Goal: Task Accomplishment & Management: Use online tool/utility

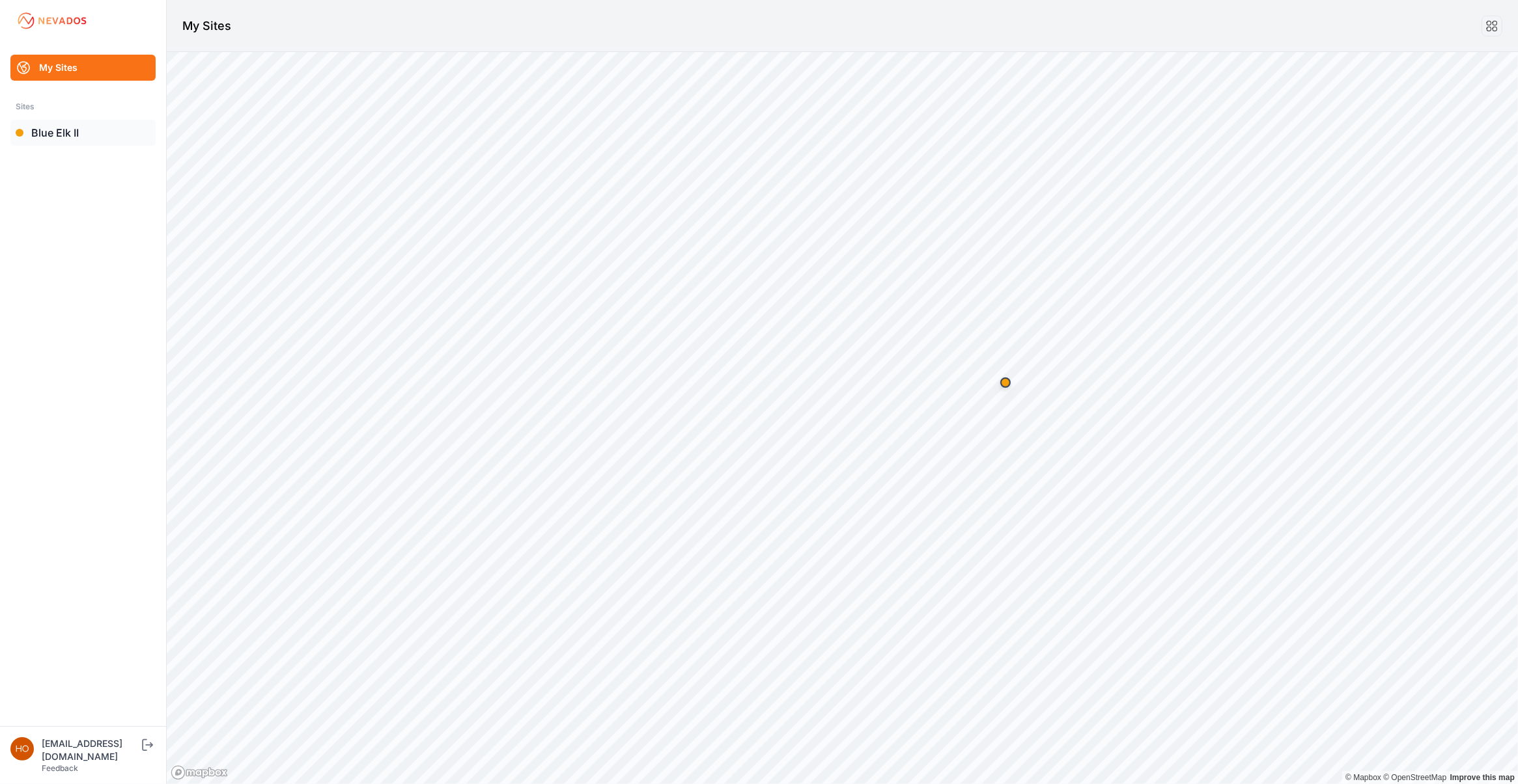
click at [50, 135] on link "Blue Elk II" at bounding box center [83, 132] width 145 height 26
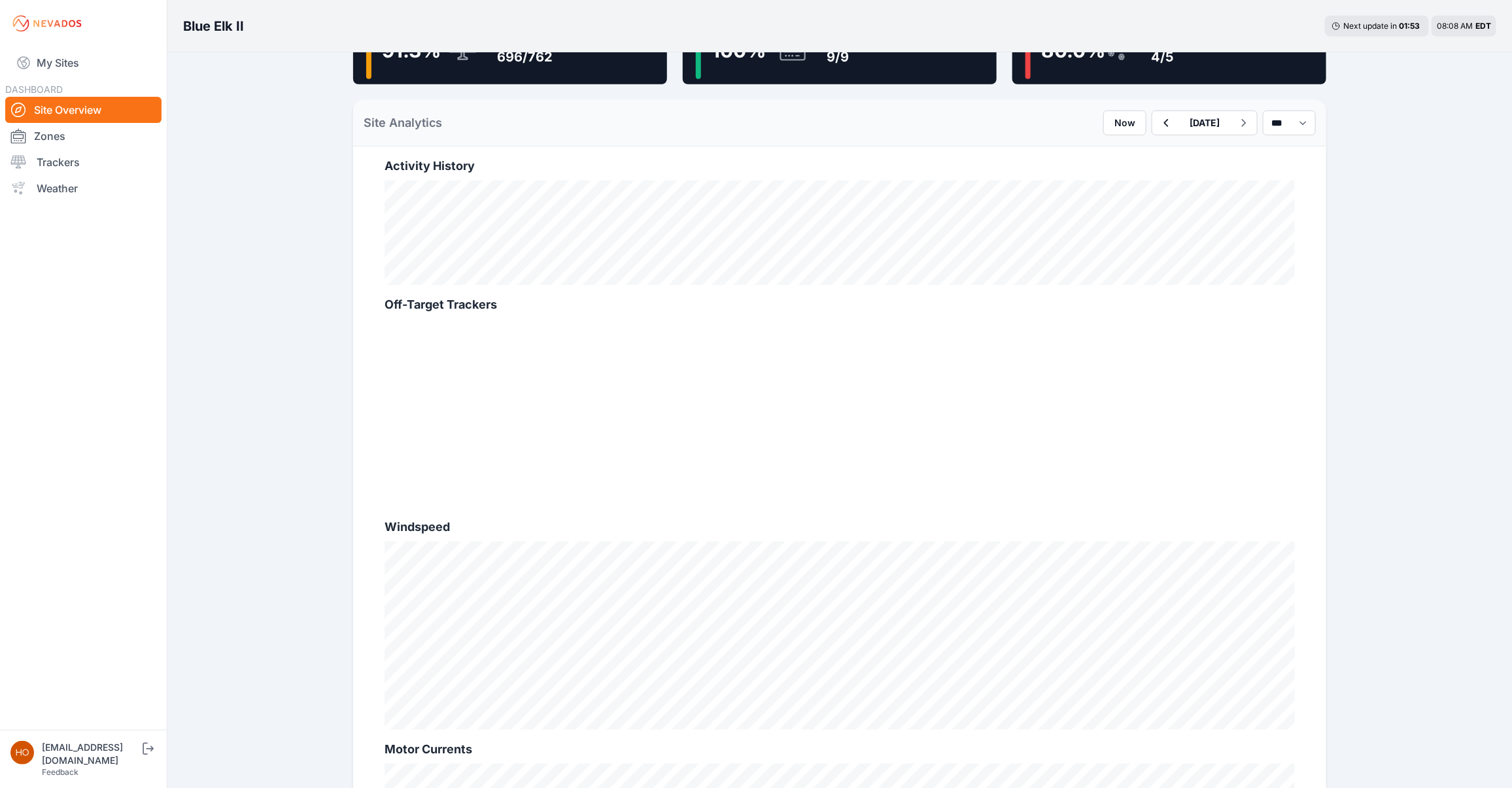
scroll to position [354, 0]
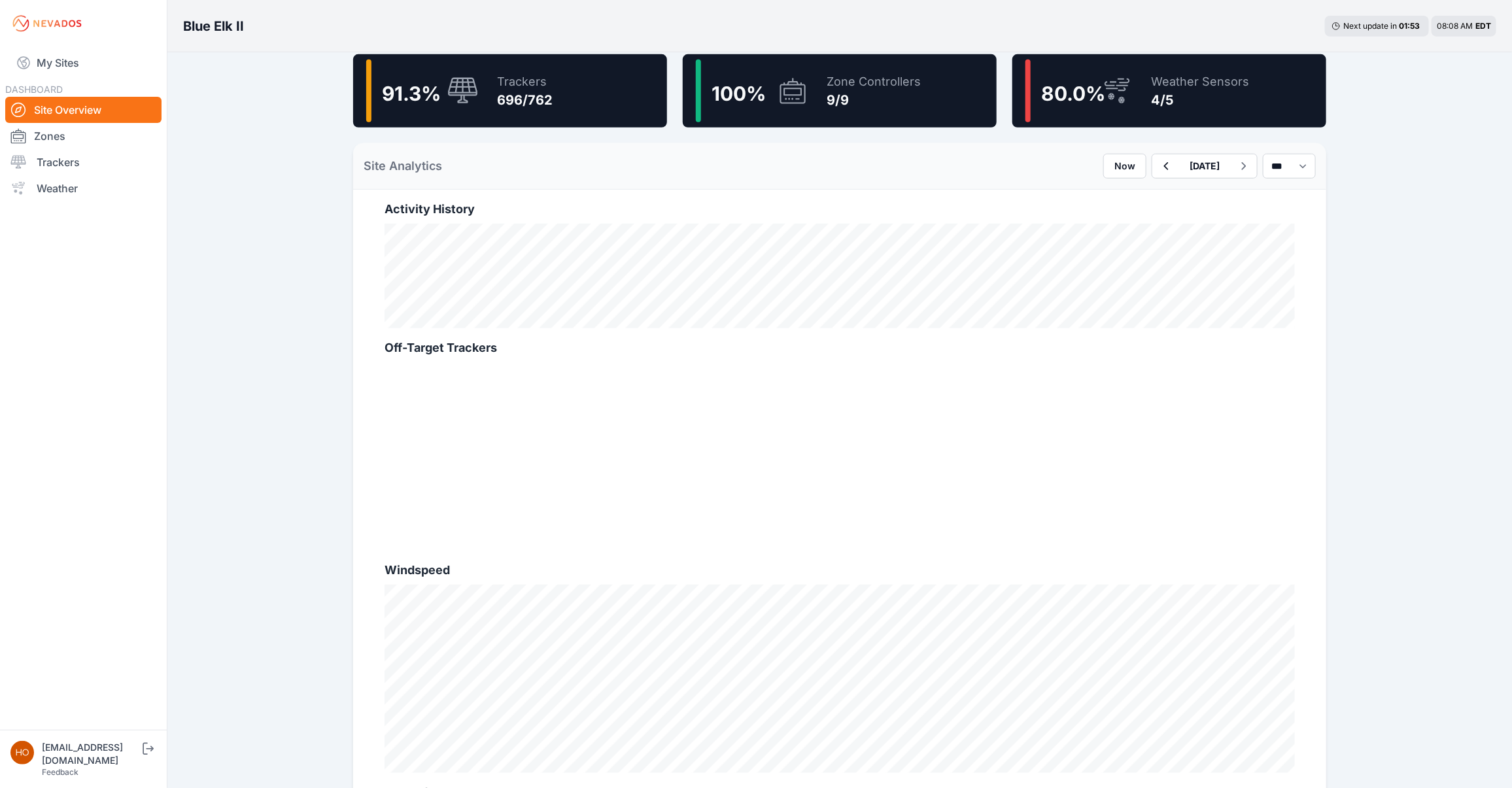
click at [544, 91] on div "696/762" at bounding box center [524, 100] width 56 height 18
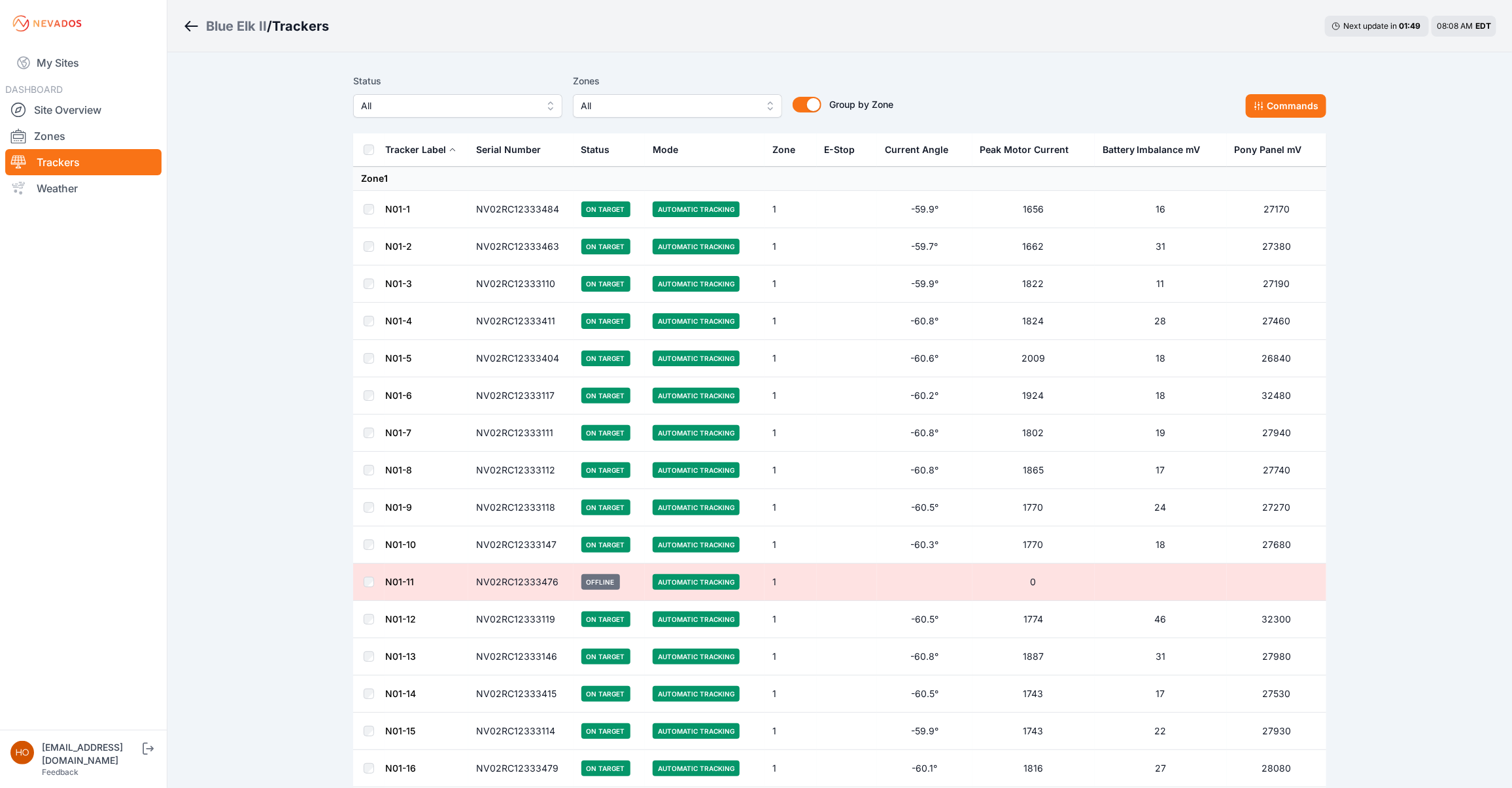
click at [496, 100] on span "All" at bounding box center [449, 106] width 175 height 16
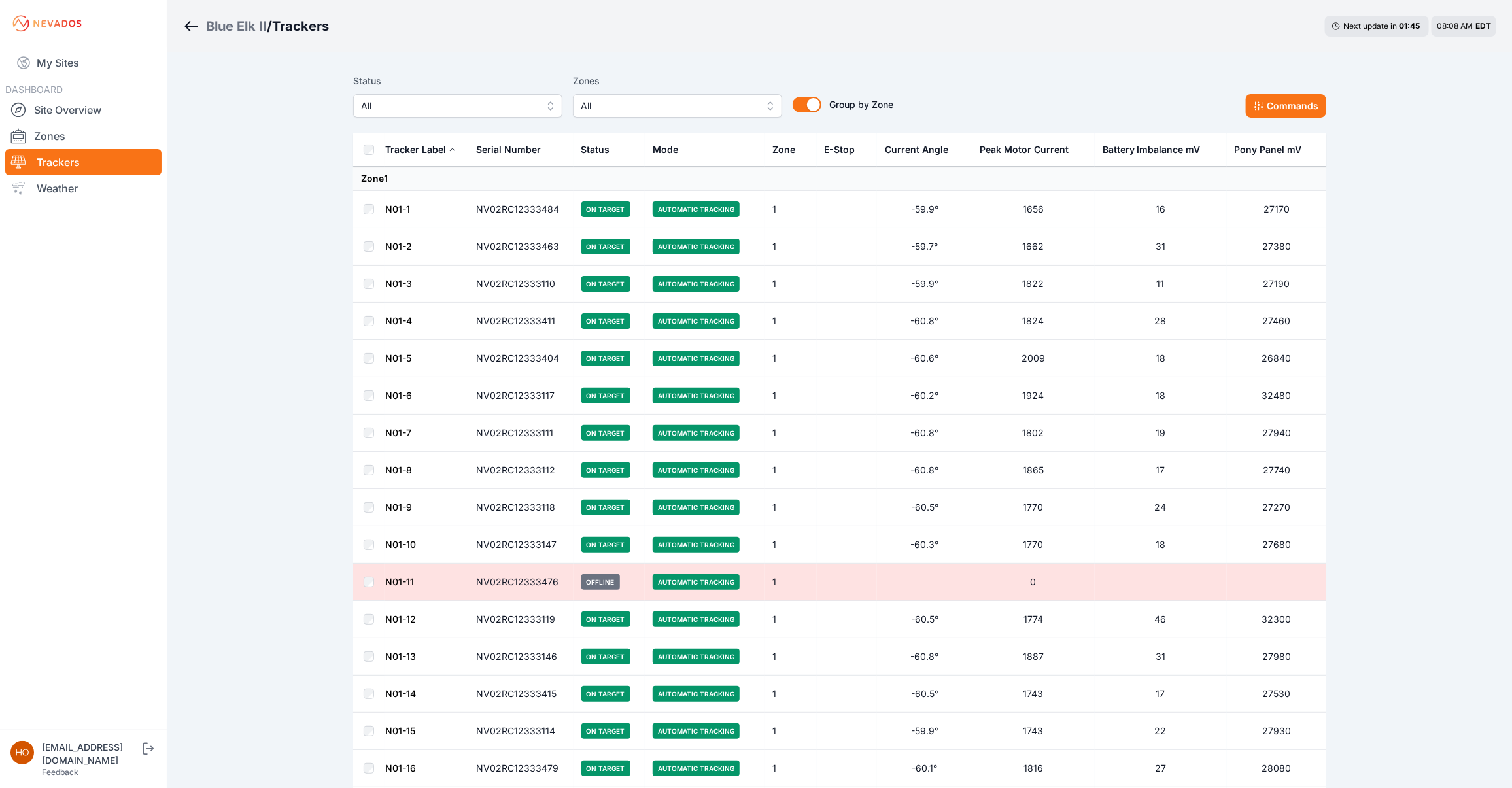
click at [691, 151] on th "Mode" at bounding box center [704, 150] width 119 height 34
click at [665, 150] on div "Mode" at bounding box center [666, 150] width 26 height 13
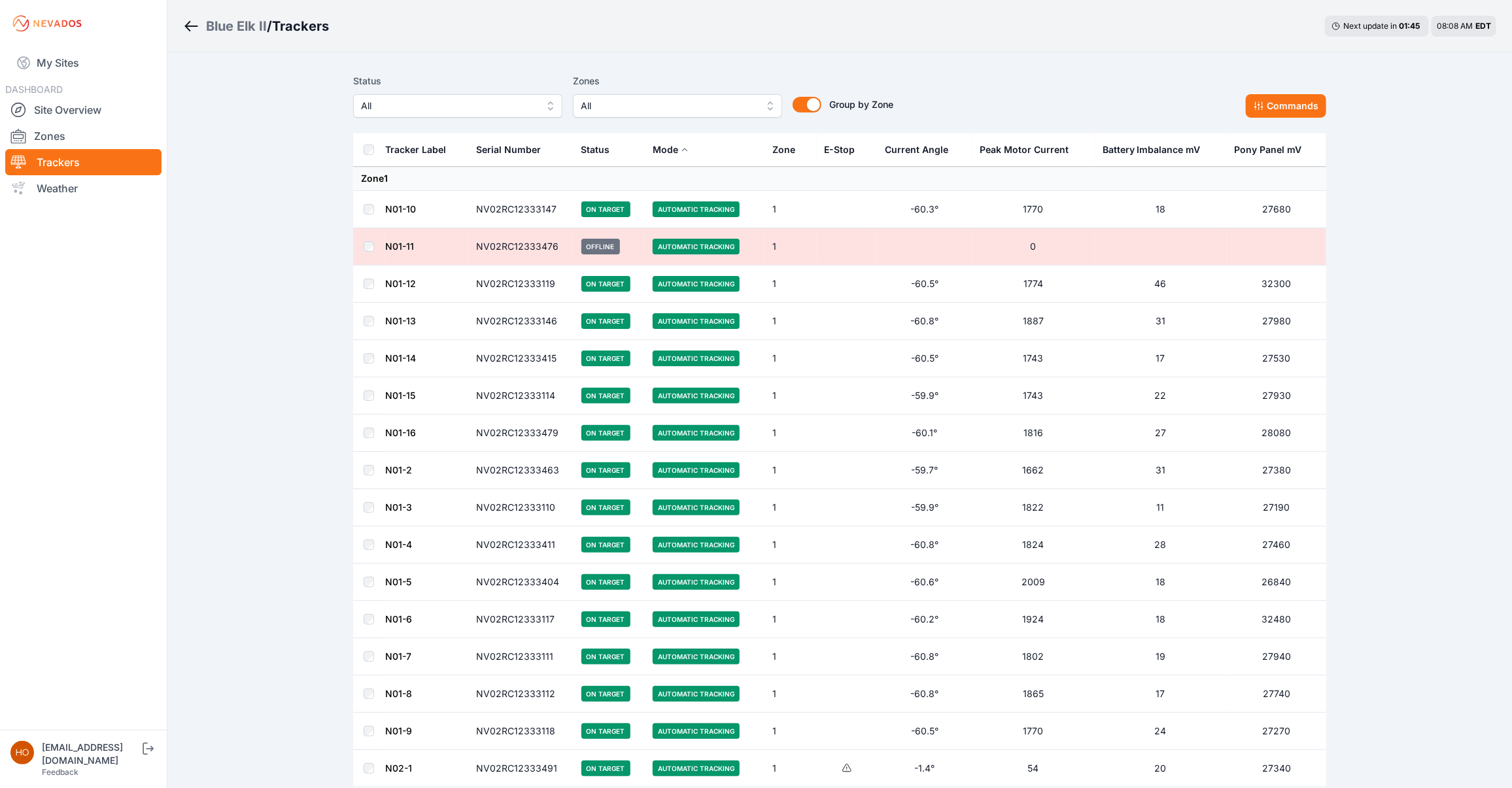
click at [665, 150] on div "Mode" at bounding box center [666, 150] width 26 height 13
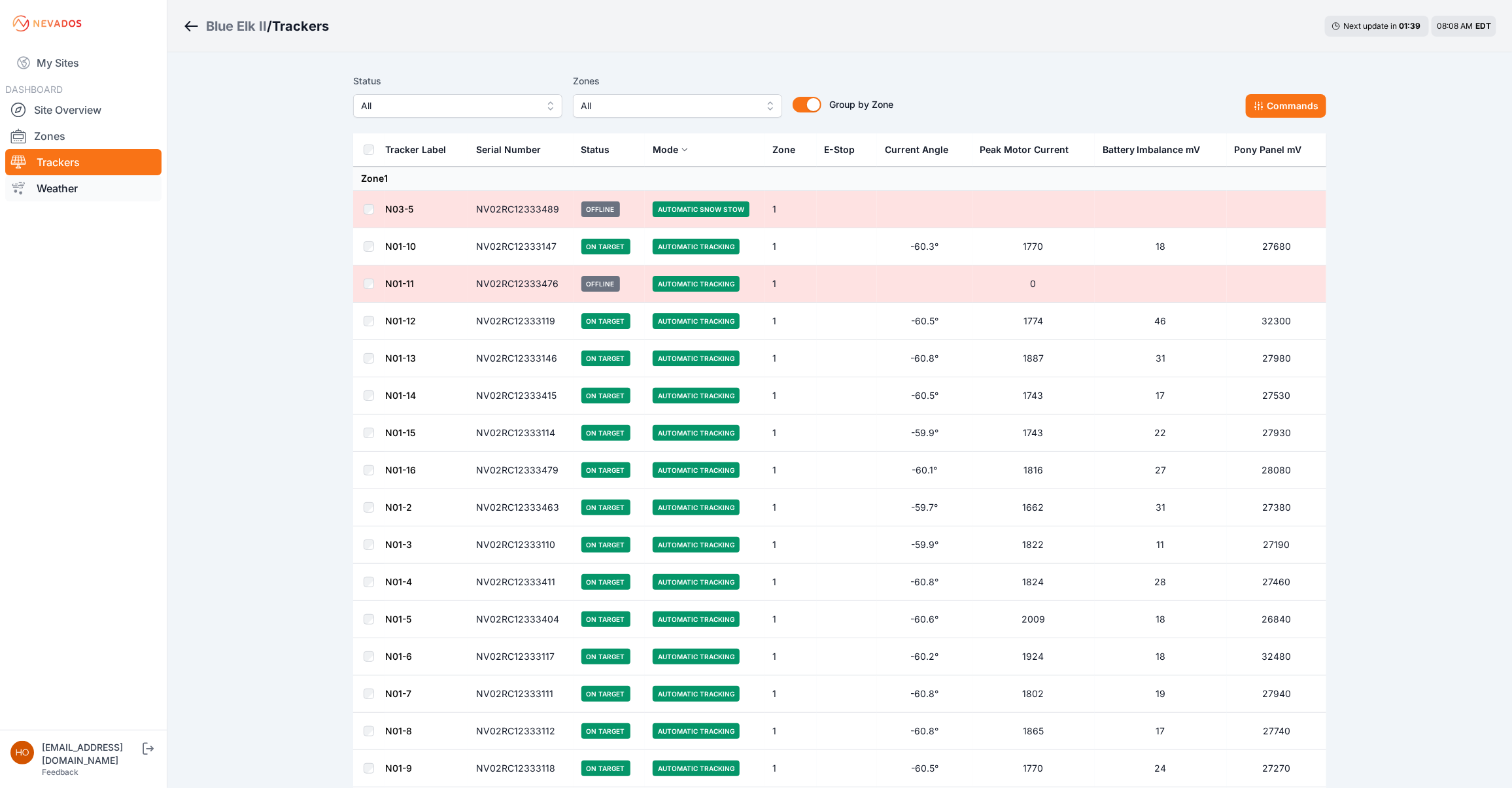
click at [49, 181] on link "Weather" at bounding box center [83, 188] width 156 height 26
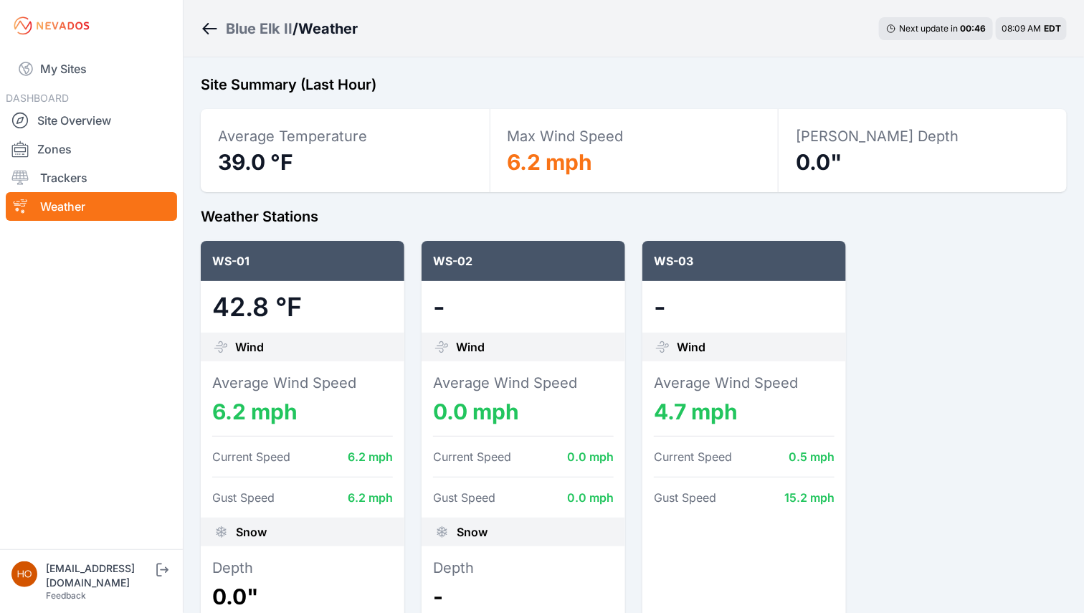
click at [235, 25] on div "Blue Elk II" at bounding box center [259, 29] width 67 height 20
click at [66, 169] on link "Trackers" at bounding box center [91, 178] width 171 height 29
click at [55, 151] on link "Zones" at bounding box center [91, 149] width 171 height 29
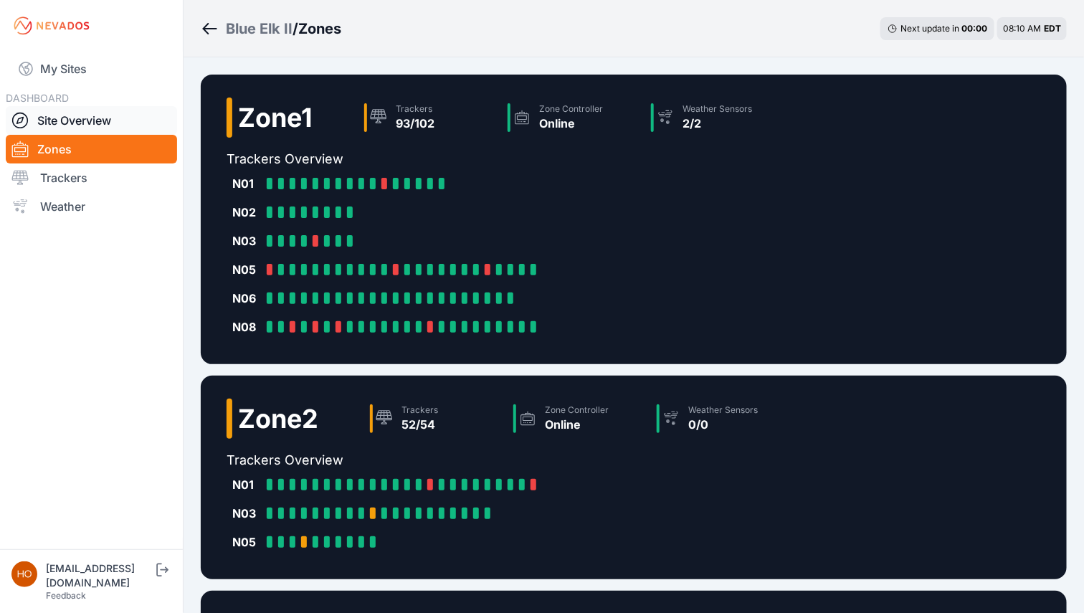
click at [31, 118] on div at bounding box center [24, 120] width 26 height 17
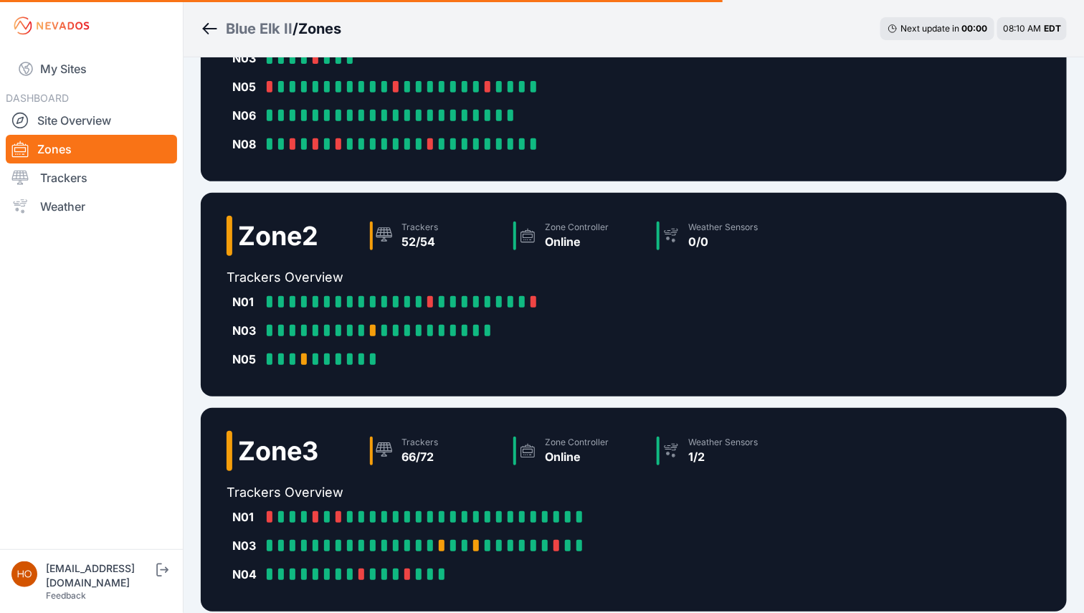
scroll to position [169, 0]
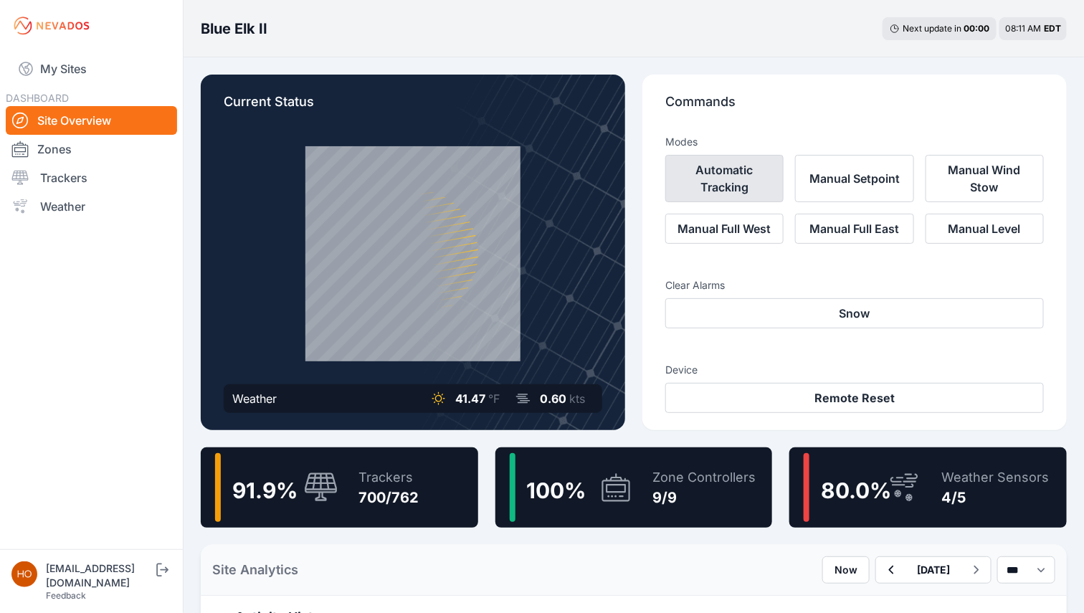
click at [747, 189] on button "Automatic Tracking" at bounding box center [725, 178] width 118 height 47
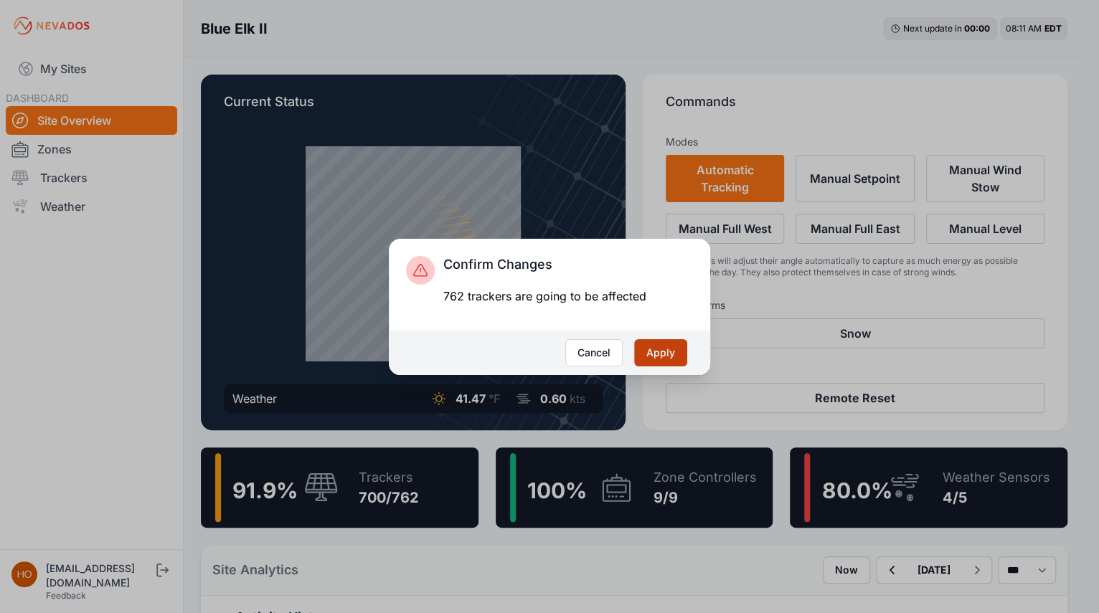
click at [667, 351] on button "Apply" at bounding box center [660, 352] width 53 height 27
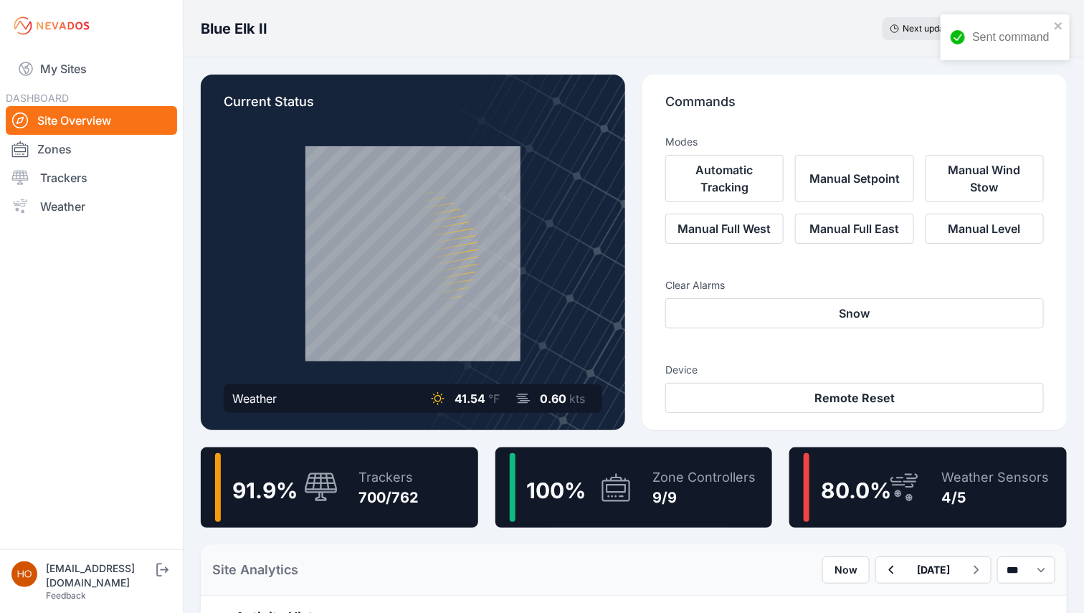
click at [1065, 27] on div "Sent command" at bounding box center [1005, 37] width 129 height 46
click at [58, 148] on link "Zones" at bounding box center [91, 149] width 171 height 29
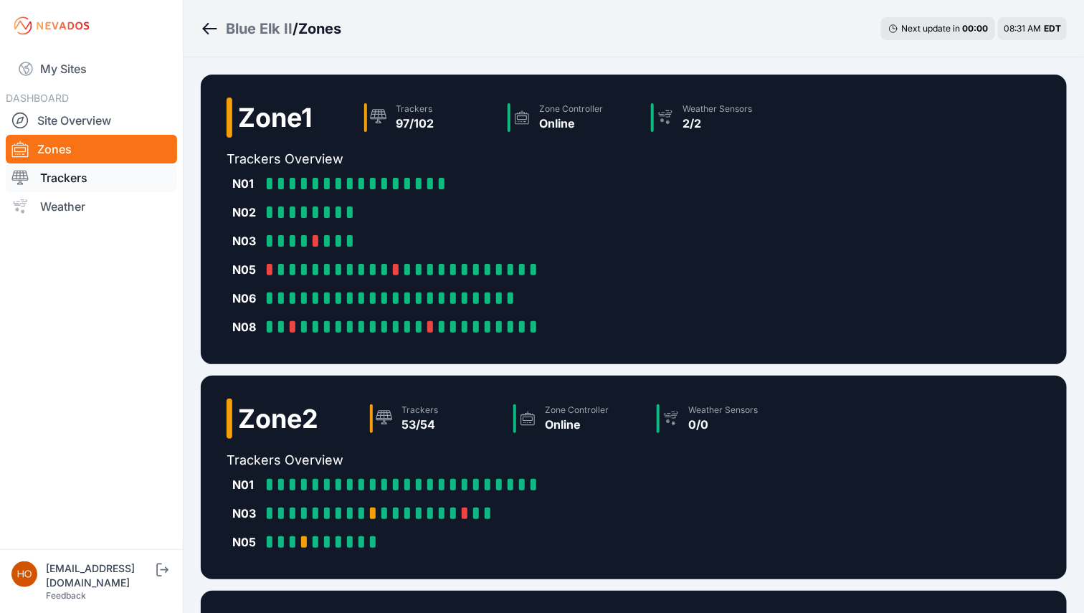
click at [78, 176] on link "Trackers" at bounding box center [91, 178] width 171 height 29
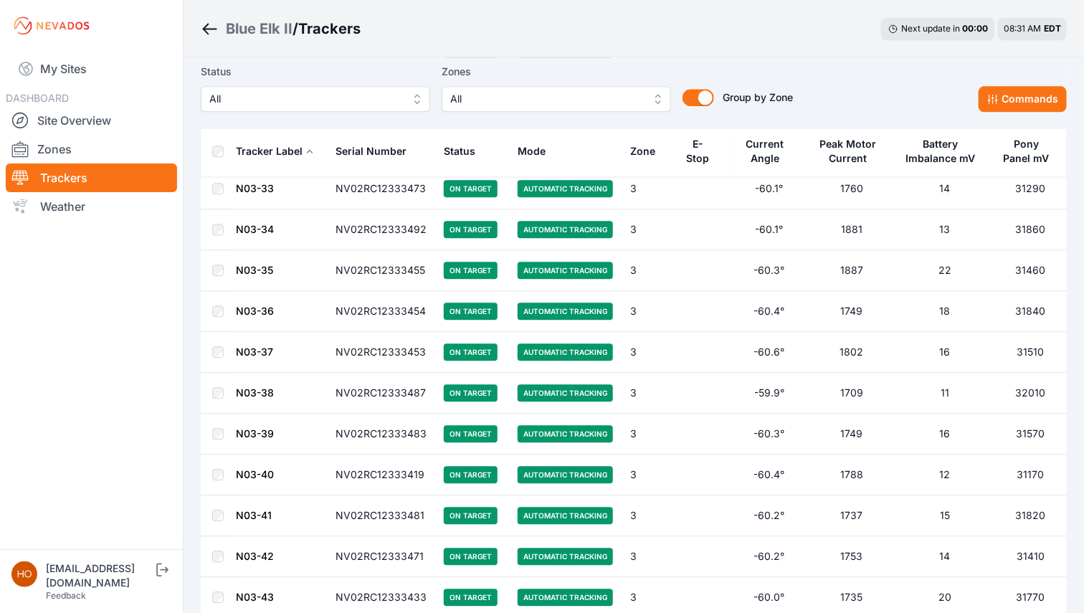
scroll to position [7976, 0]
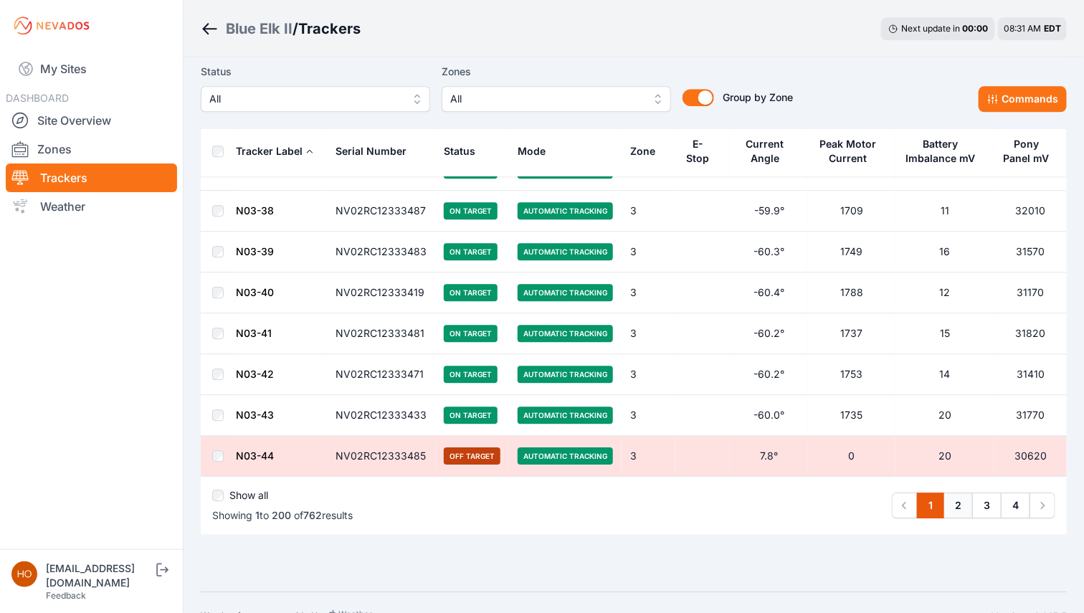
click at [957, 493] on link "2" at bounding box center [958, 506] width 29 height 26
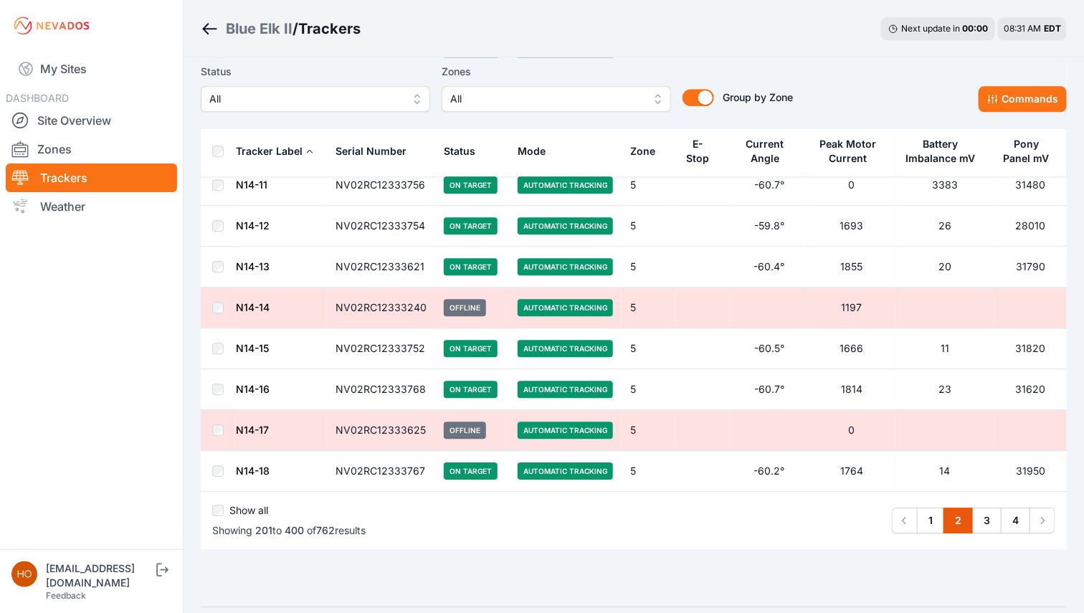
scroll to position [7976, 0]
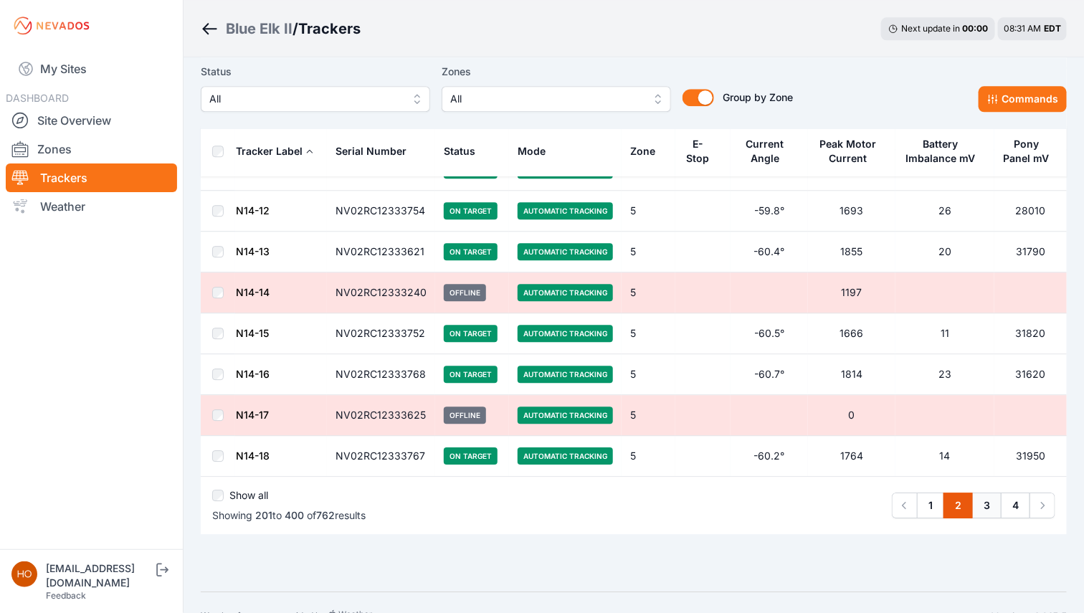
click at [986, 493] on link "3" at bounding box center [986, 506] width 29 height 26
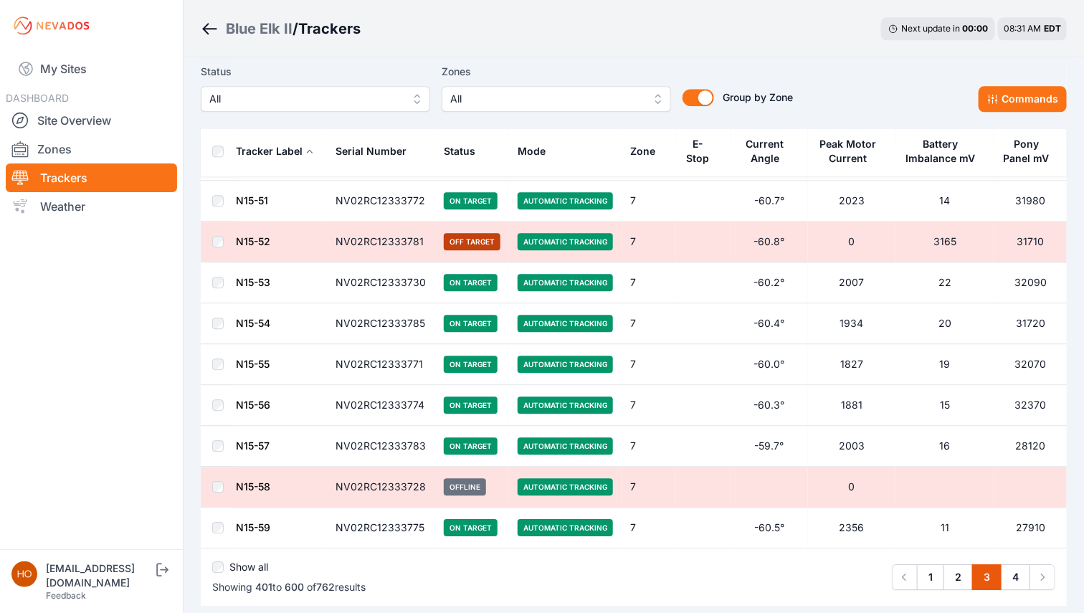
scroll to position [7976, 0]
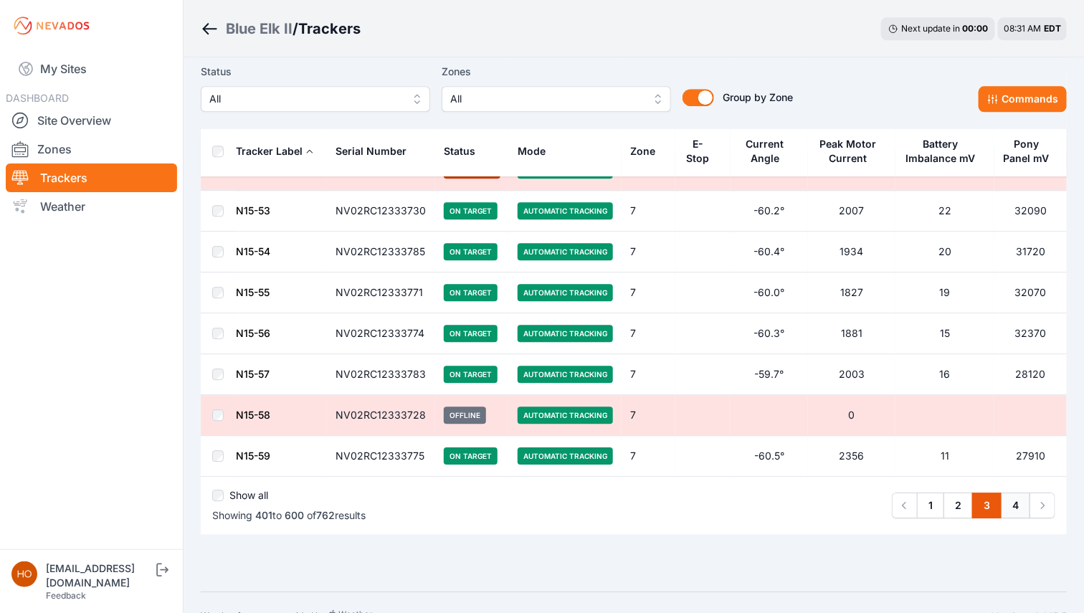
click at [1014, 493] on link "4" at bounding box center [1015, 506] width 29 height 26
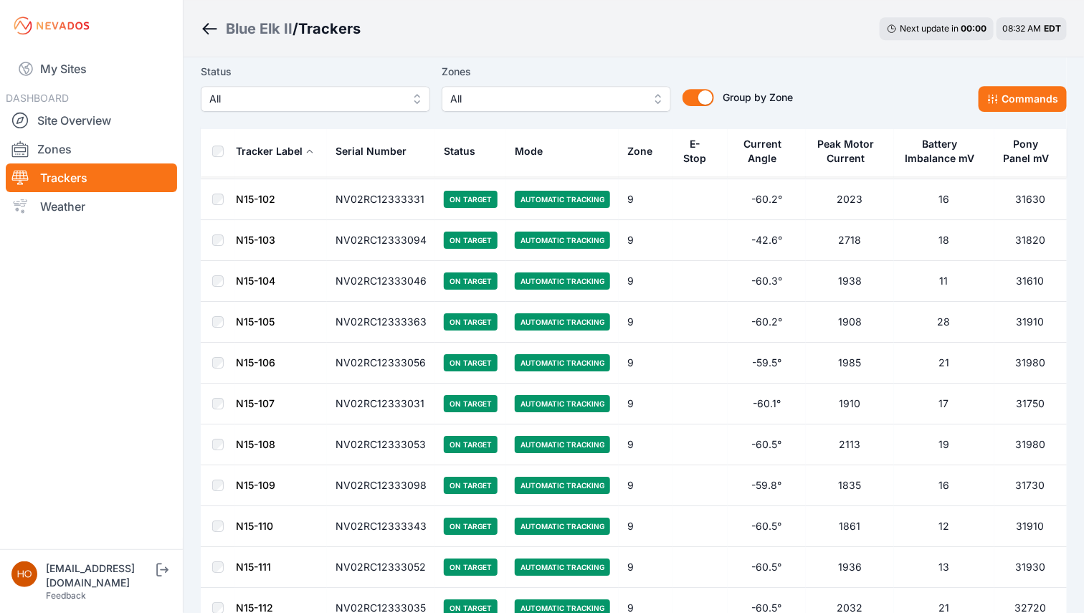
scroll to position [6427, 0]
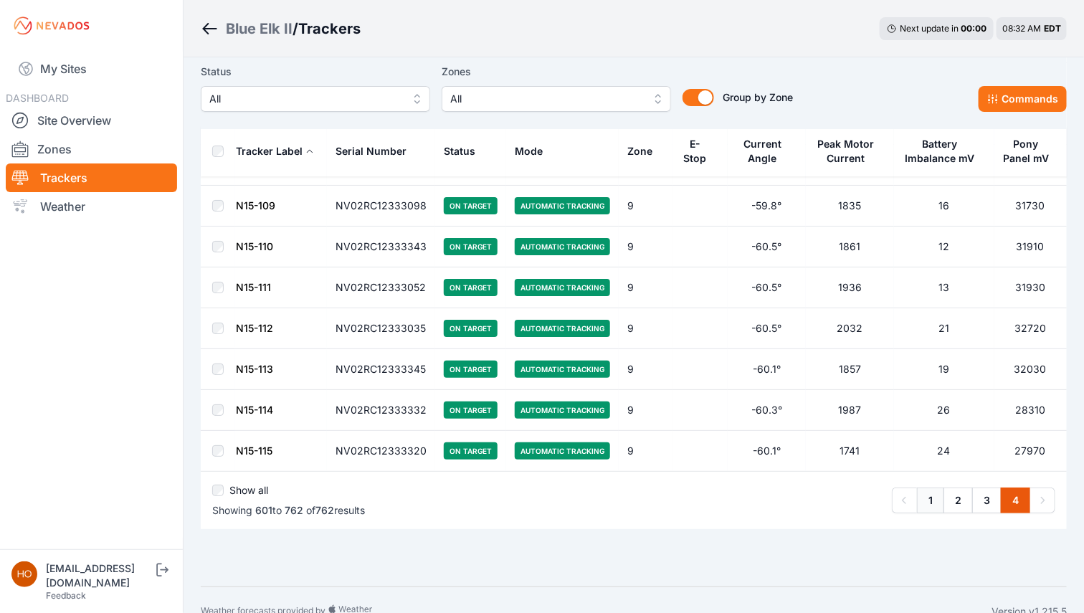
click at [940, 488] on link "1" at bounding box center [930, 501] width 27 height 26
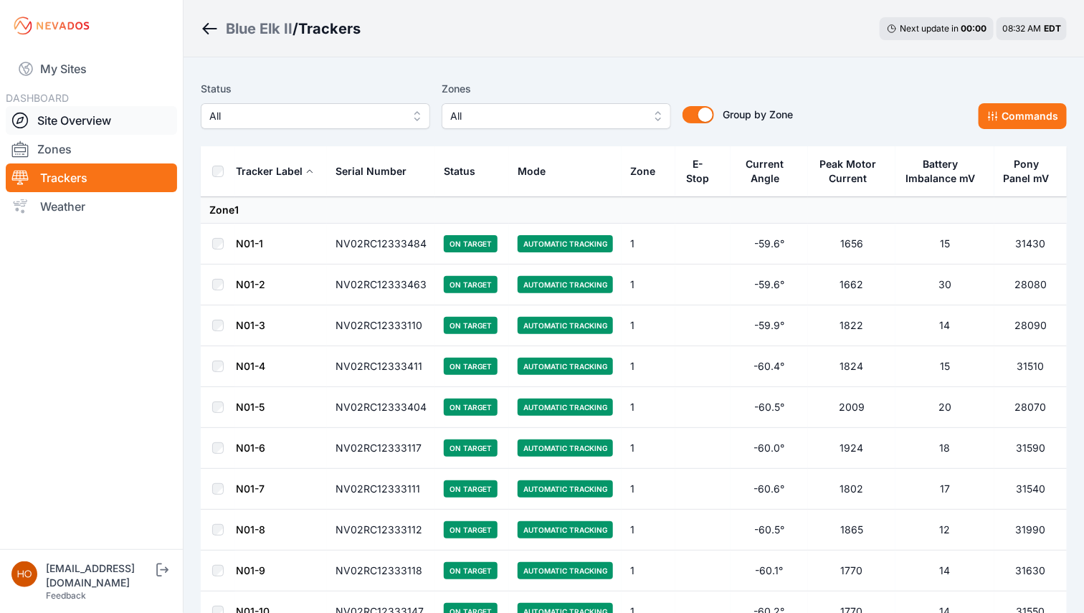
click at [70, 119] on link "Site Overview" at bounding box center [91, 120] width 171 height 29
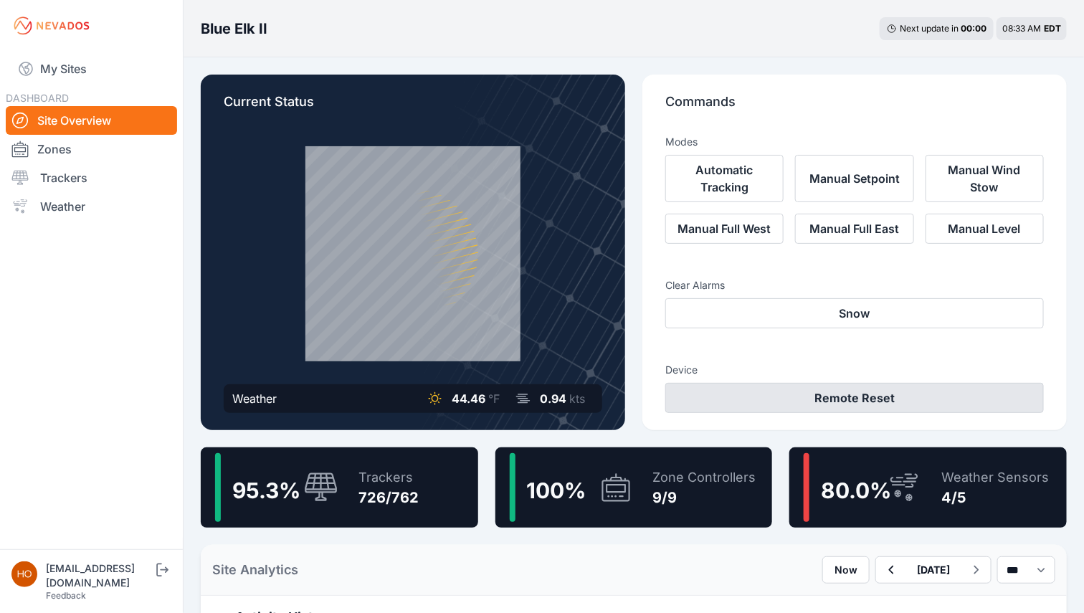
click at [840, 394] on button "Remote Reset" at bounding box center [855, 398] width 379 height 30
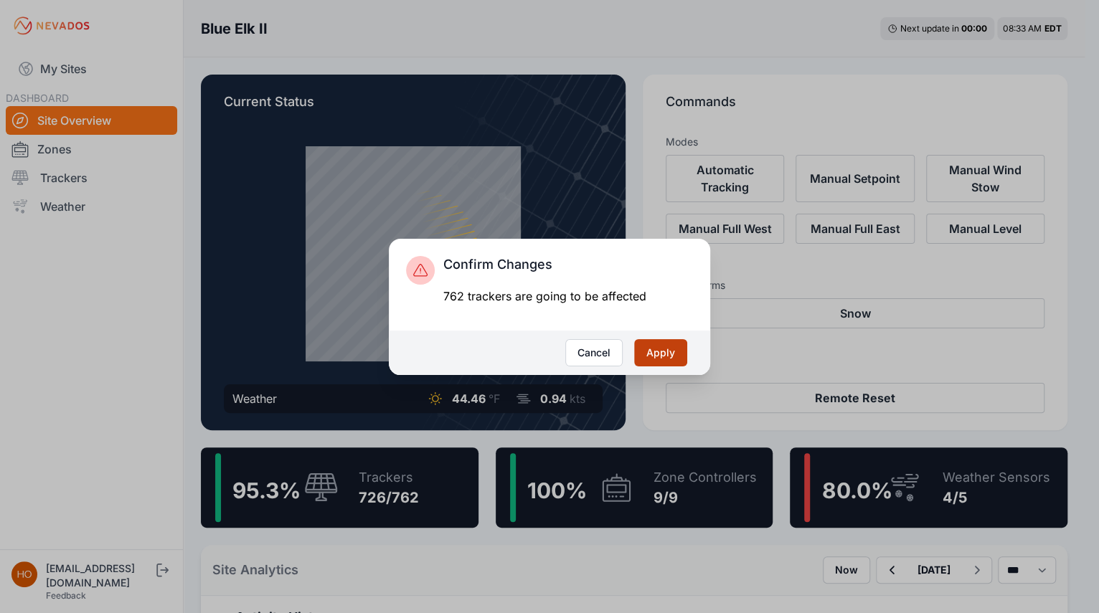
click at [657, 348] on button "Apply" at bounding box center [660, 352] width 53 height 27
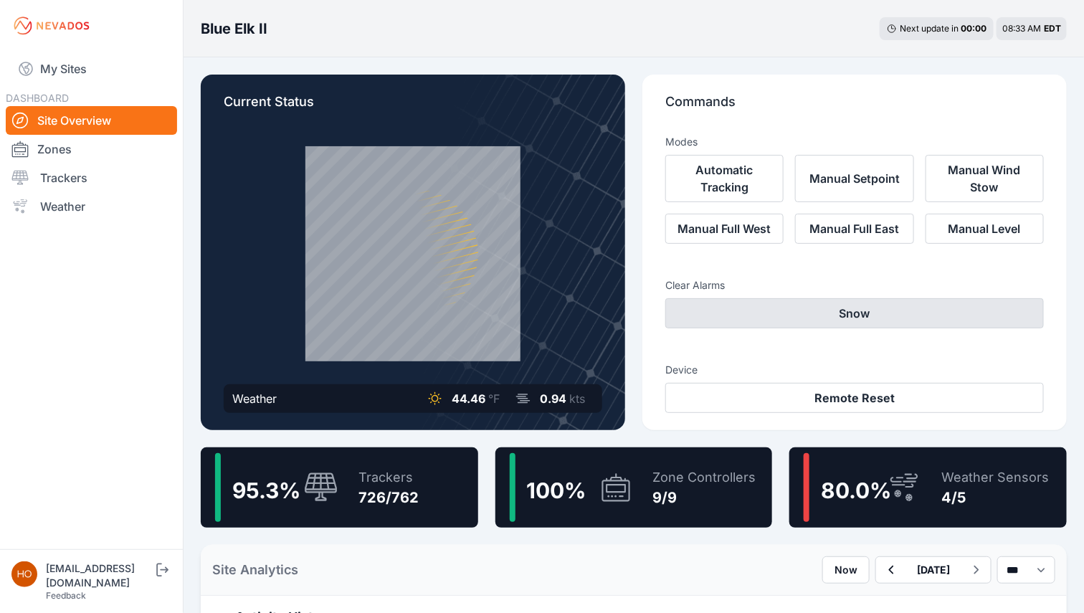
click at [858, 315] on button "Snow" at bounding box center [855, 313] width 379 height 30
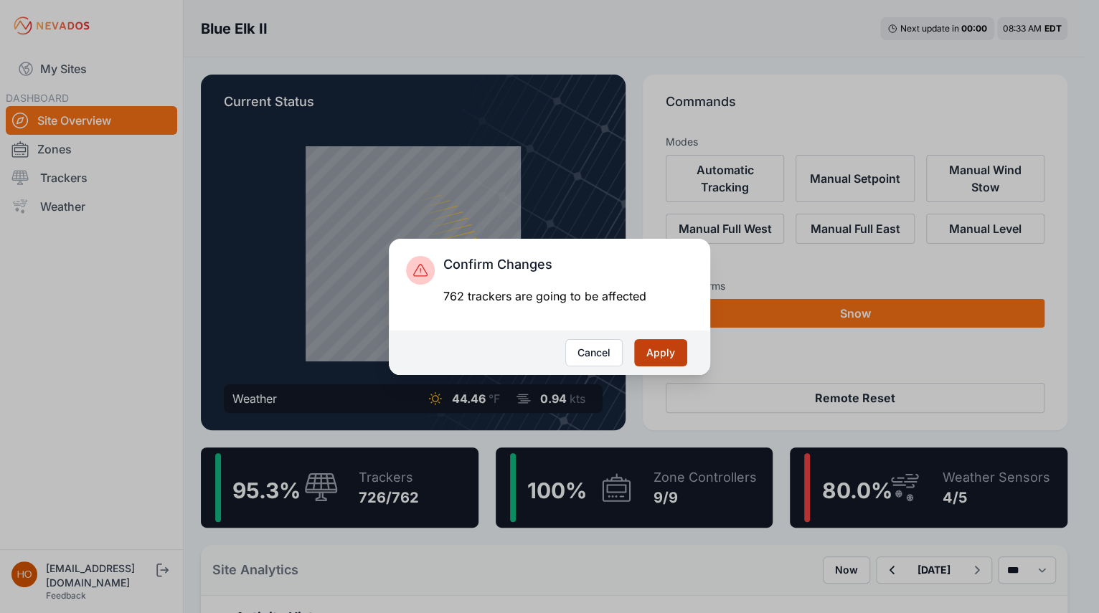
click at [673, 354] on button "Apply" at bounding box center [660, 352] width 53 height 27
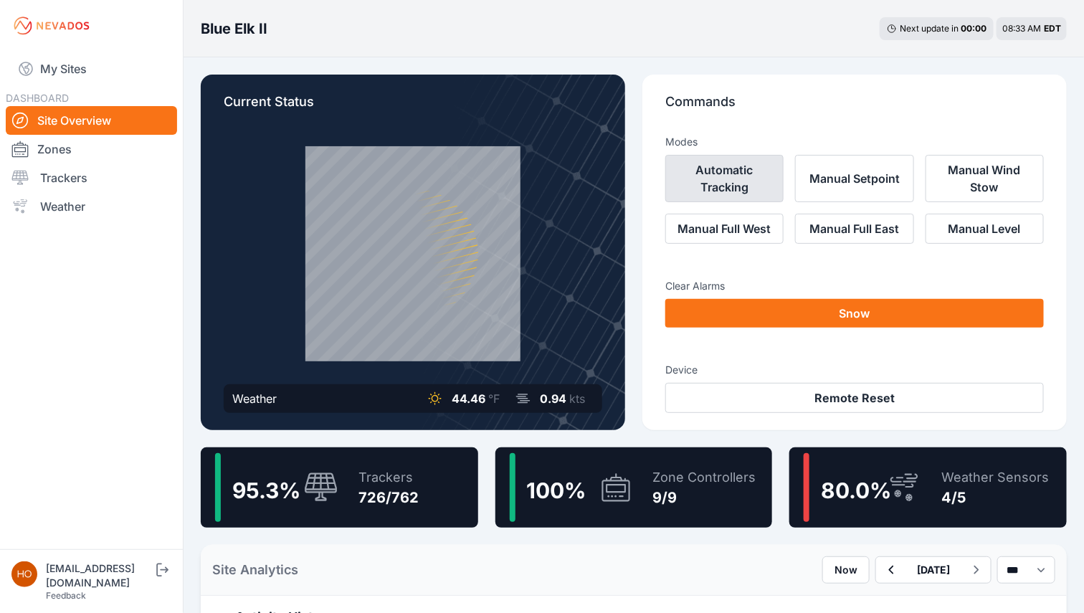
click at [739, 181] on button "Automatic Tracking" at bounding box center [725, 178] width 118 height 47
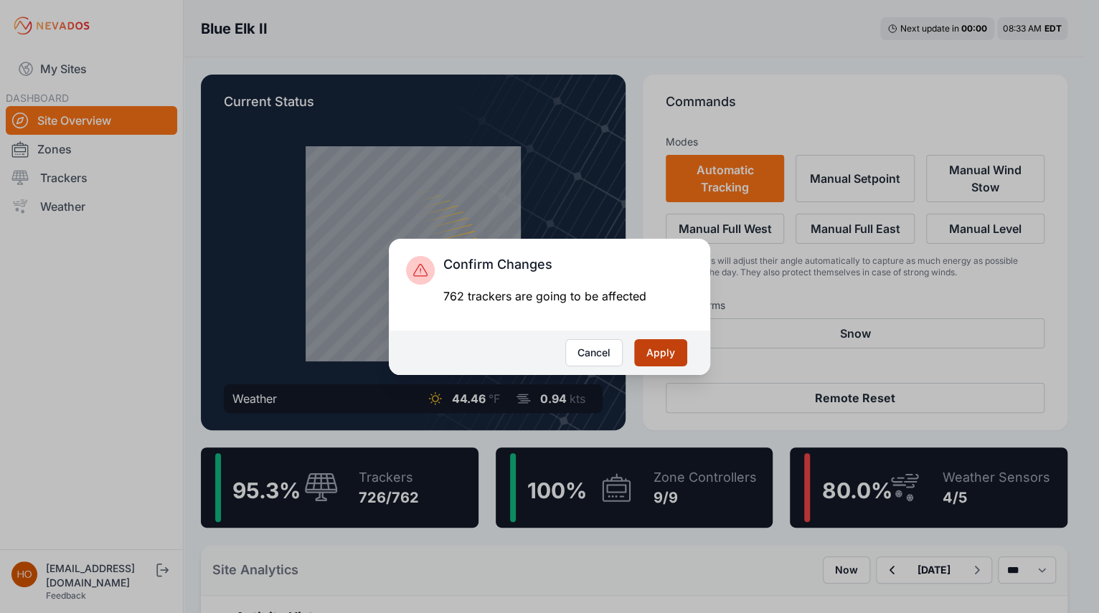
click at [670, 347] on button "Apply" at bounding box center [660, 352] width 53 height 27
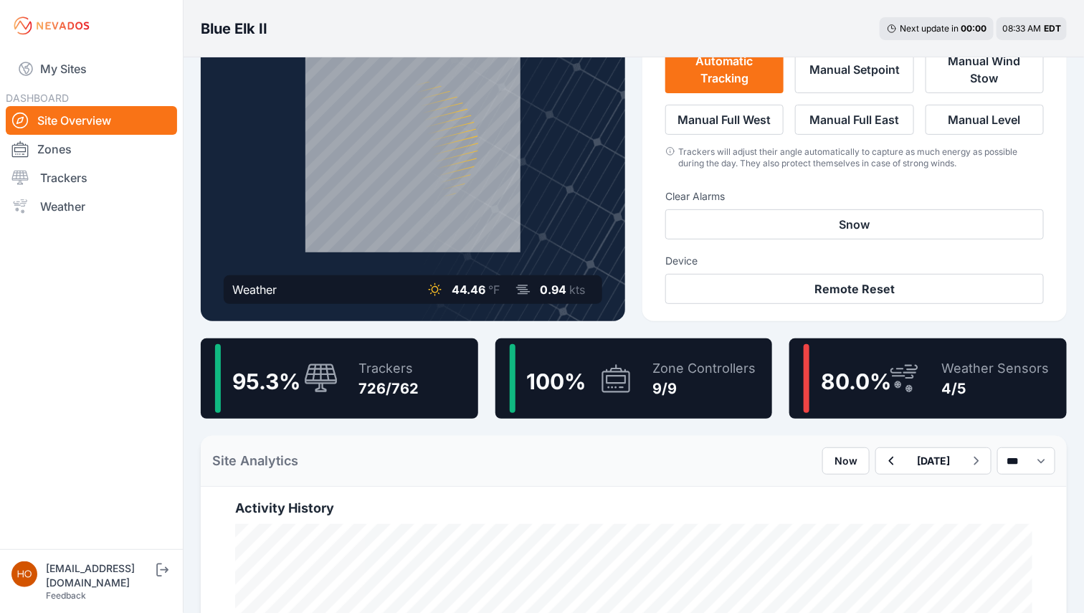
scroll to position [149, 0]
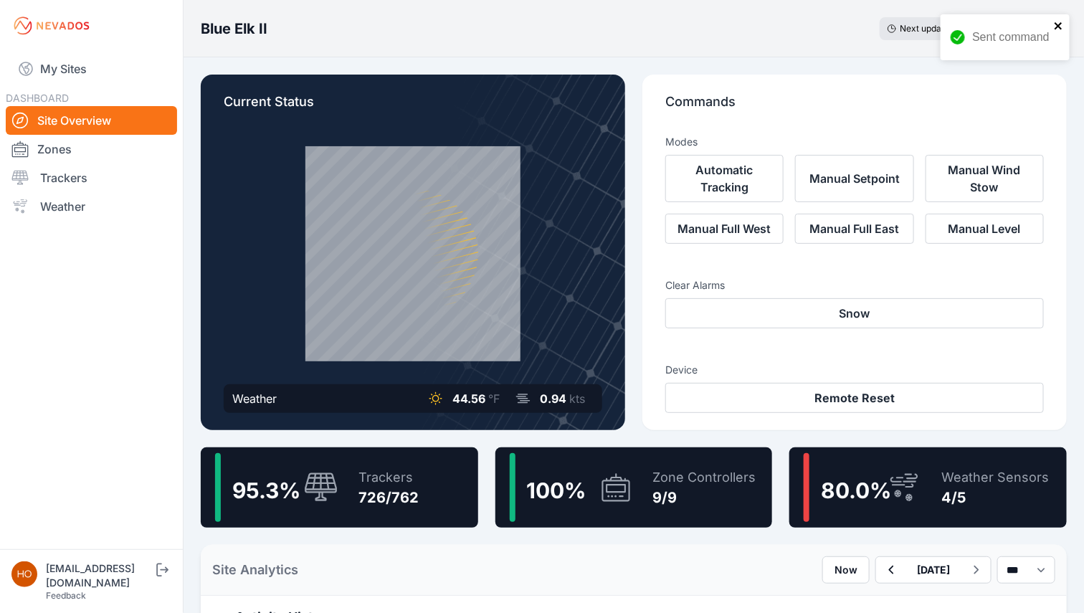
click at [1061, 22] on icon "close" at bounding box center [1059, 25] width 10 height 11
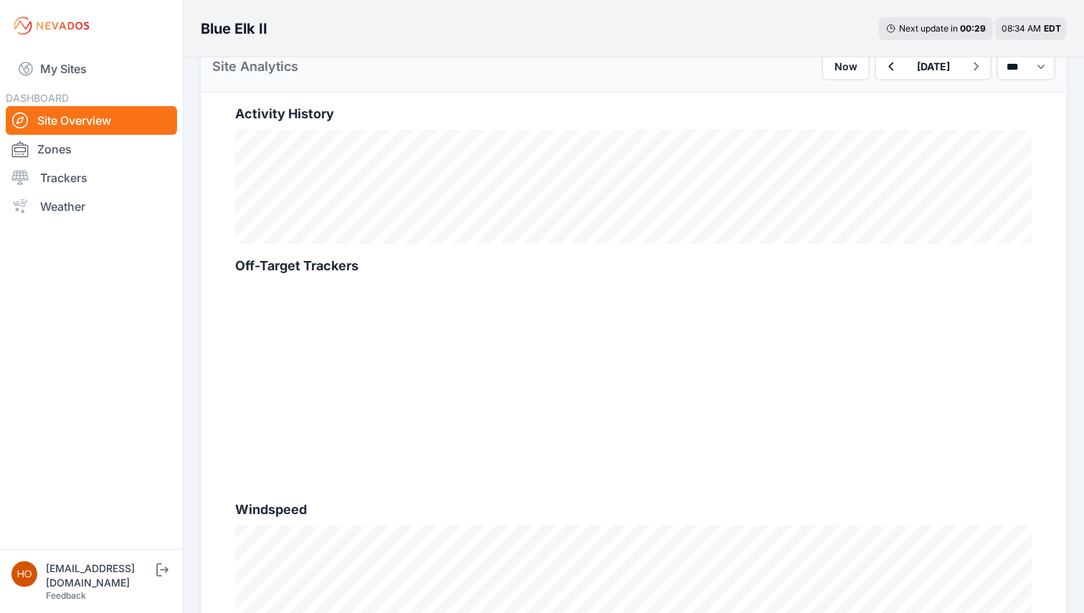
scroll to position [597, 0]
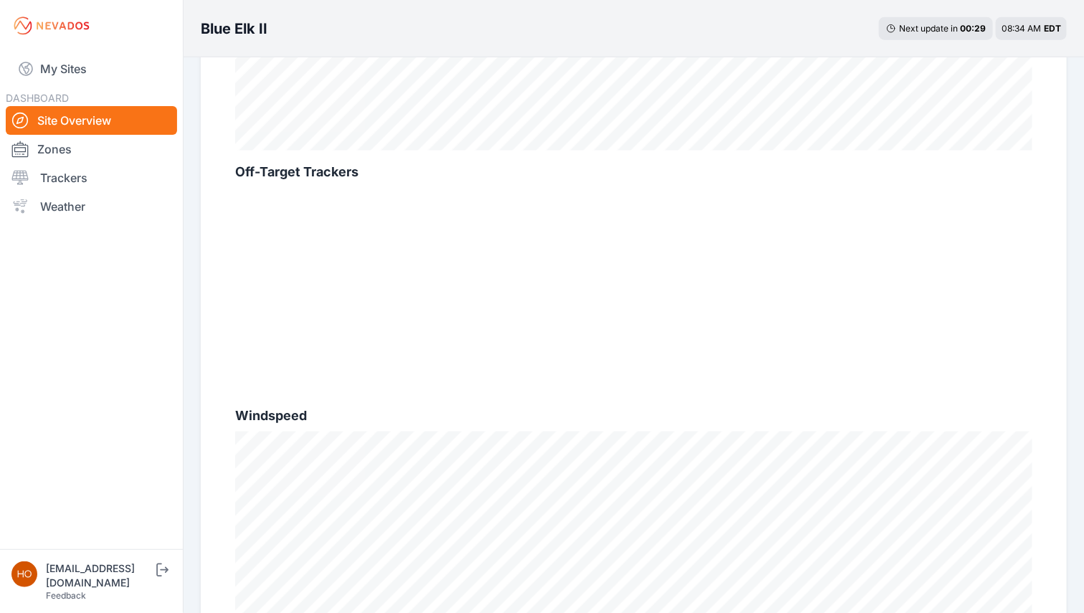
click at [679, 295] on div at bounding box center [633, 291] width 797 height 207
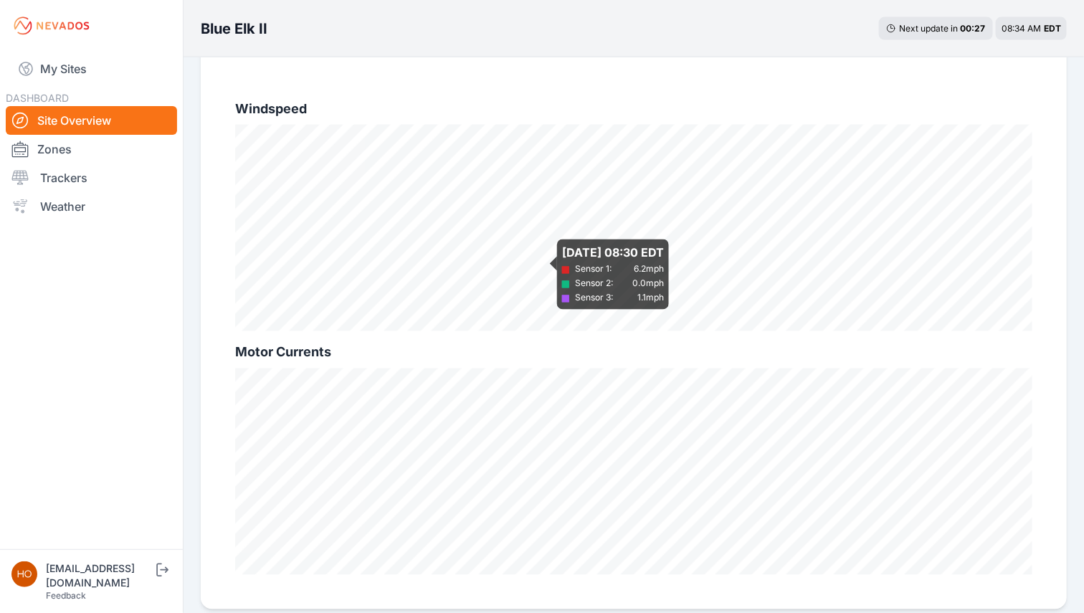
scroll to position [972, 0]
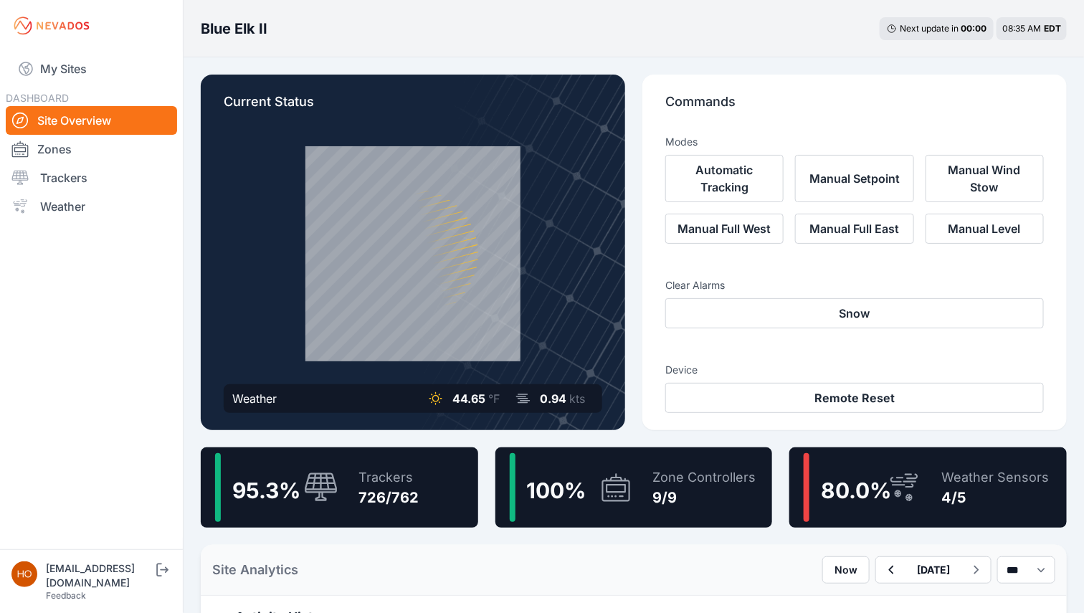
click at [710, 286] on h3 "Clear Alarms" at bounding box center [855, 285] width 379 height 14
click at [711, 285] on h3 "Clear Alarms" at bounding box center [855, 285] width 379 height 14
click at [65, 210] on link "Weather" at bounding box center [91, 206] width 171 height 29
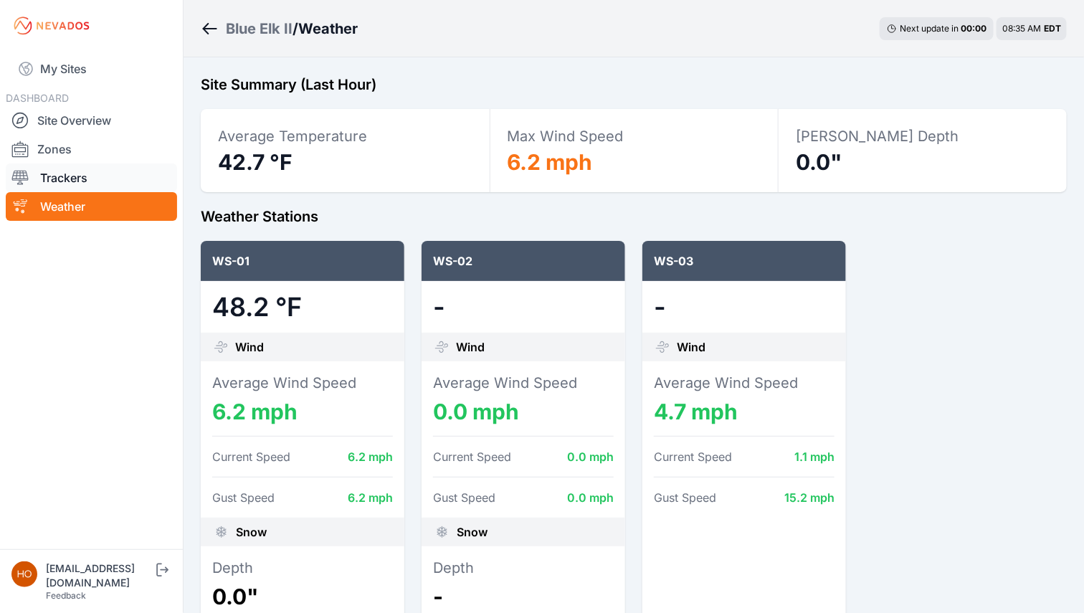
click at [72, 176] on link "Trackers" at bounding box center [91, 178] width 171 height 29
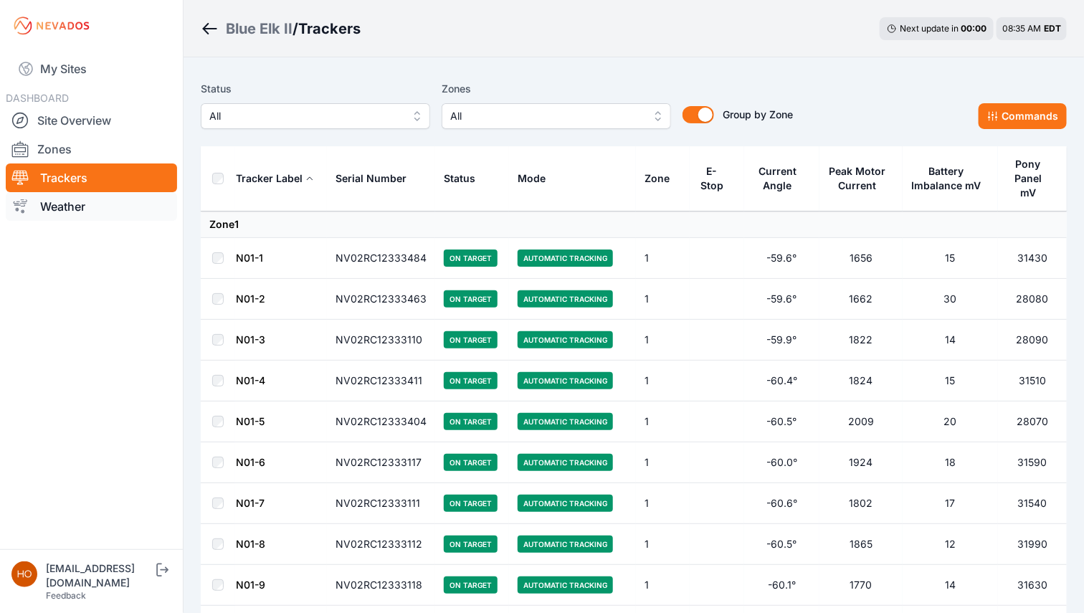
click at [73, 207] on link "Weather" at bounding box center [91, 206] width 171 height 29
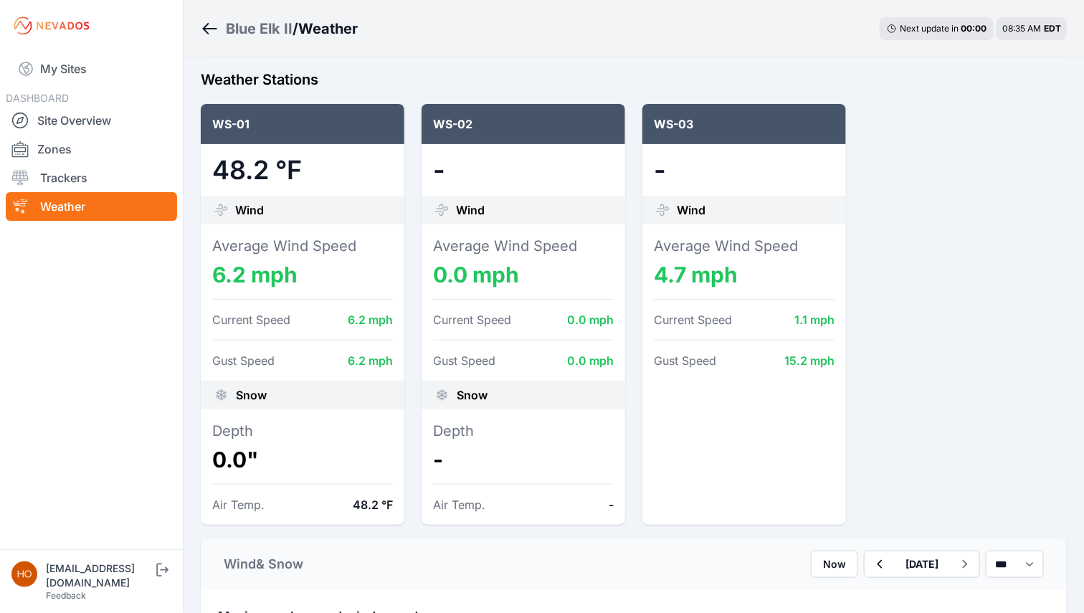
scroll to position [179, 0]
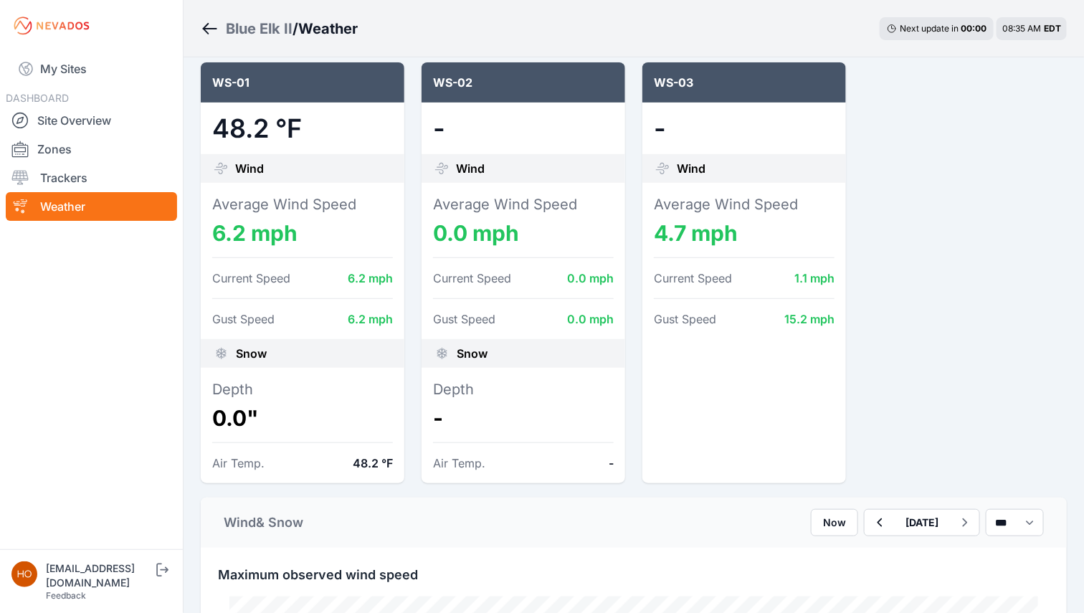
click at [254, 481] on div "Depth 0.0" Air Temp. 48.2 °F" at bounding box center [303, 425] width 204 height 115
click at [289, 509] on div "Wind & Snow Now September 08 *** **** *****" at bounding box center [634, 523] width 866 height 50
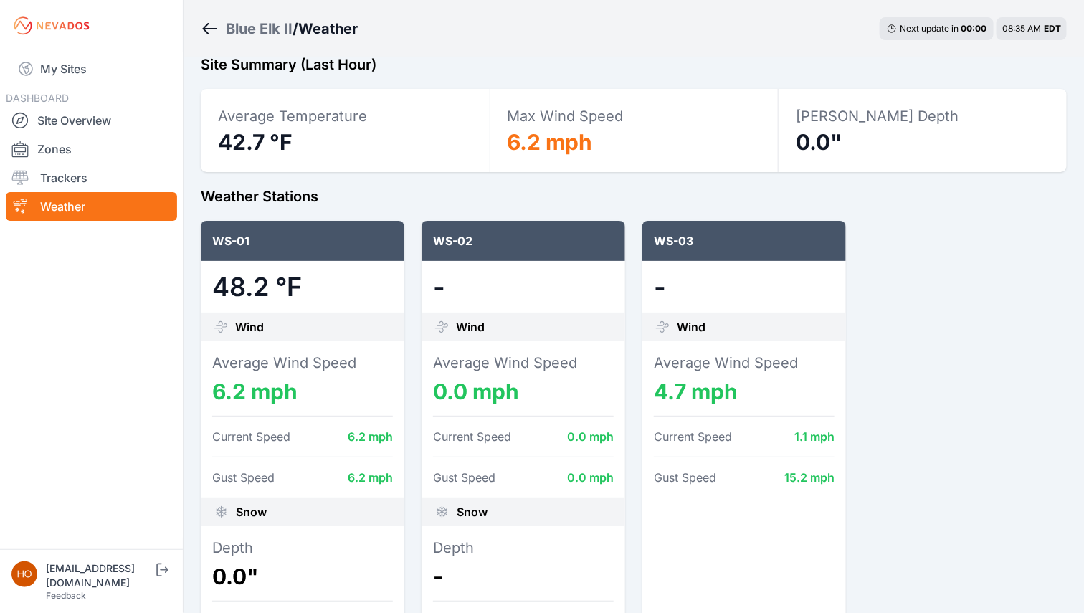
scroll to position [0, 0]
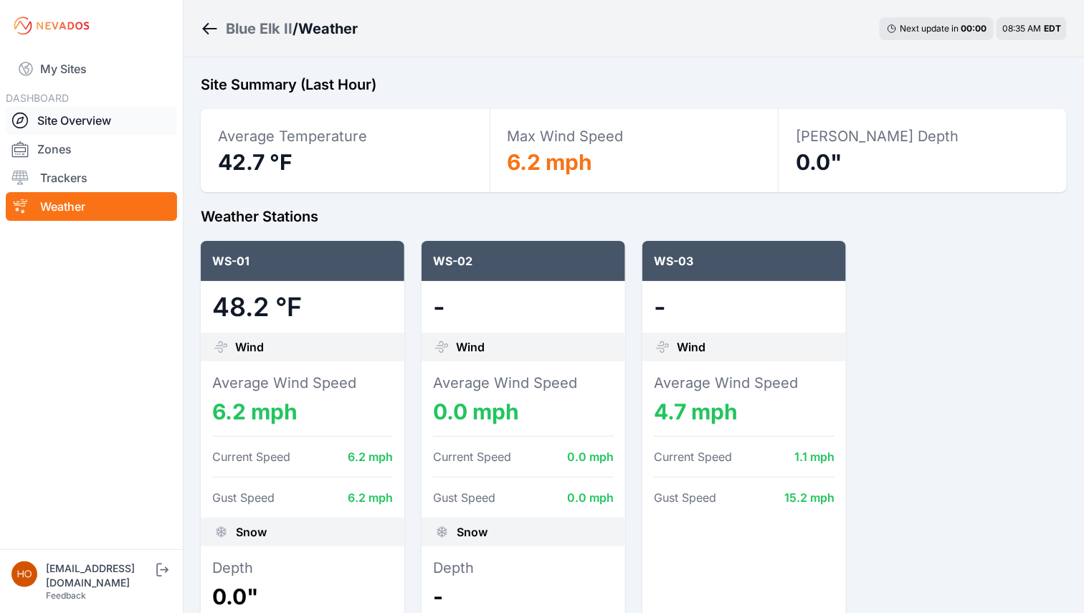
click at [80, 119] on link "Site Overview" at bounding box center [91, 120] width 171 height 29
click at [66, 114] on link "Site Overview" at bounding box center [91, 120] width 171 height 29
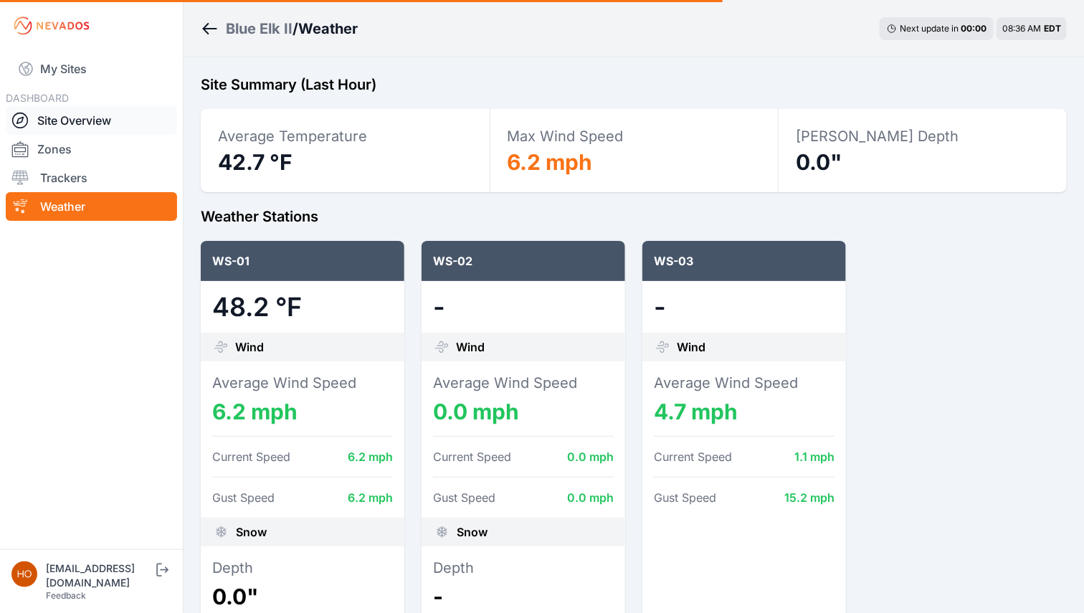
click at [66, 114] on link "Site Overview" at bounding box center [91, 120] width 171 height 29
click at [70, 115] on link "Site Overview" at bounding box center [91, 120] width 171 height 29
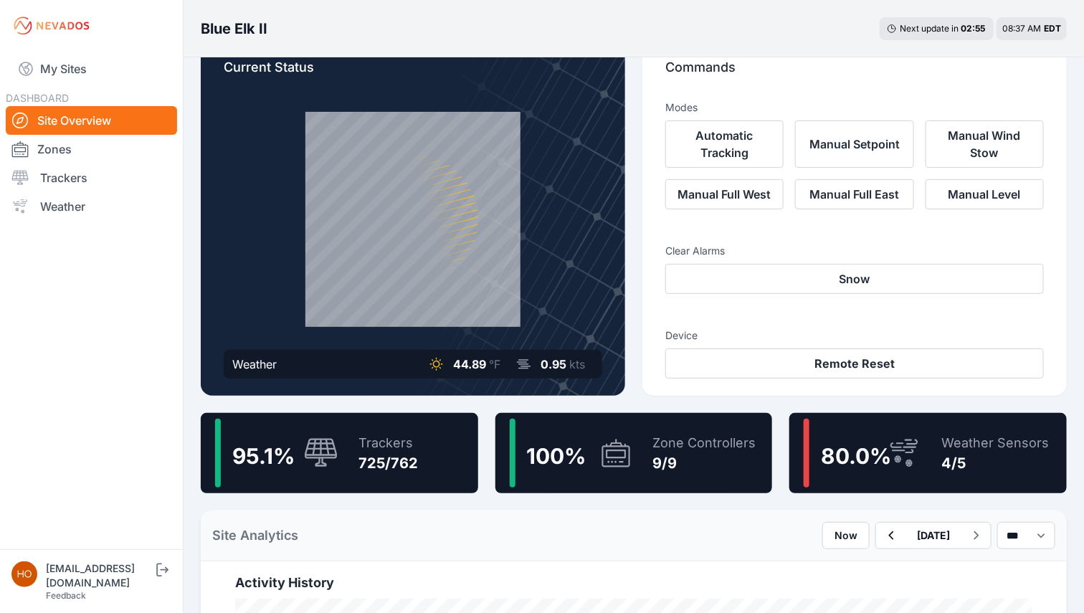
scroll to position [29, 0]
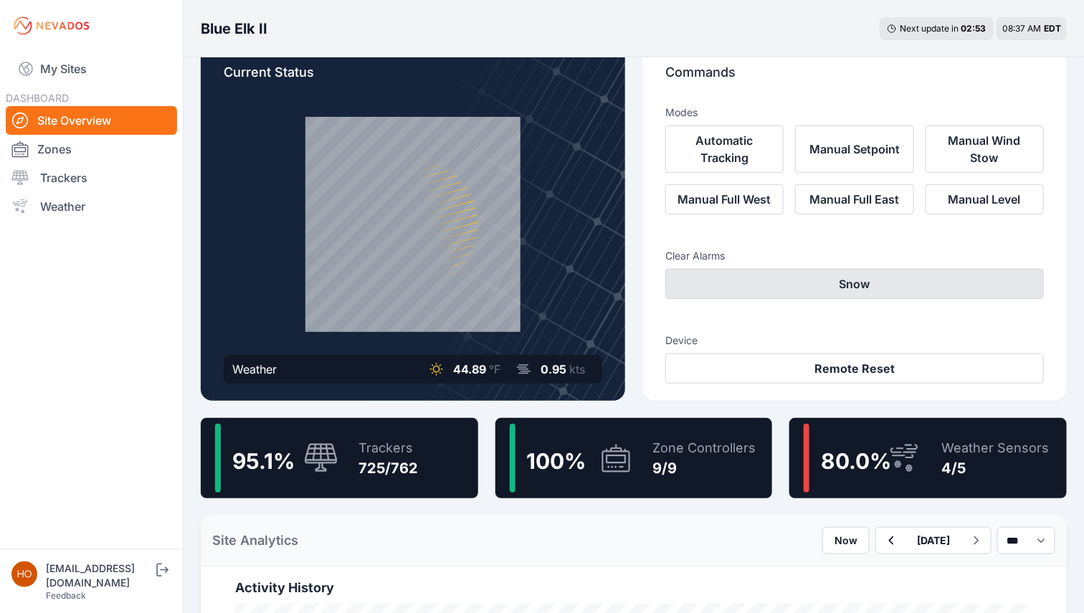
click at [868, 293] on button "Snow" at bounding box center [855, 284] width 379 height 30
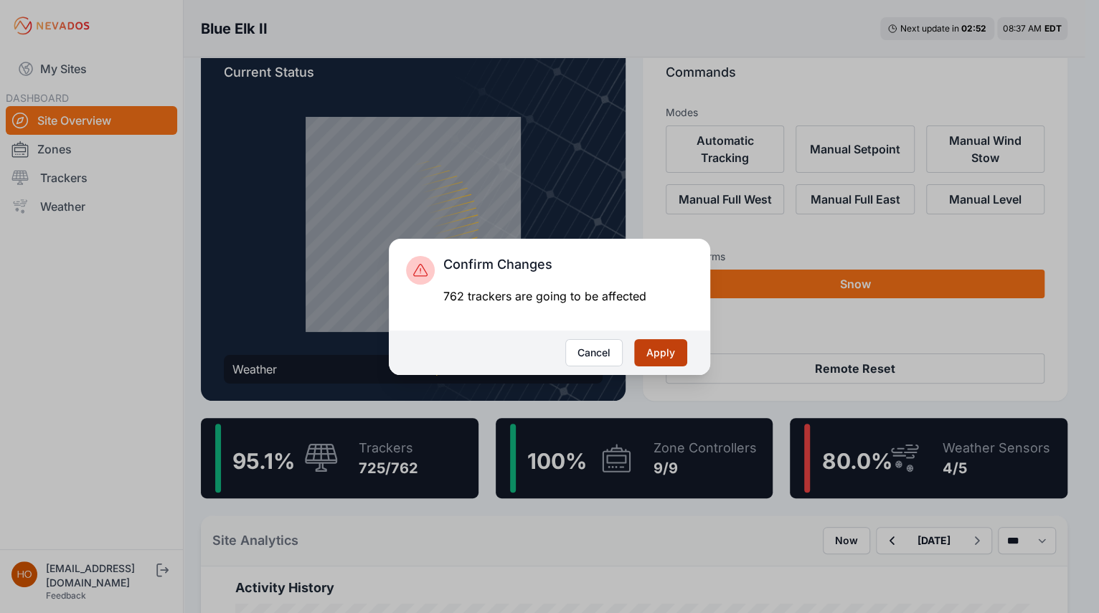
click at [664, 345] on button "Apply" at bounding box center [660, 352] width 53 height 27
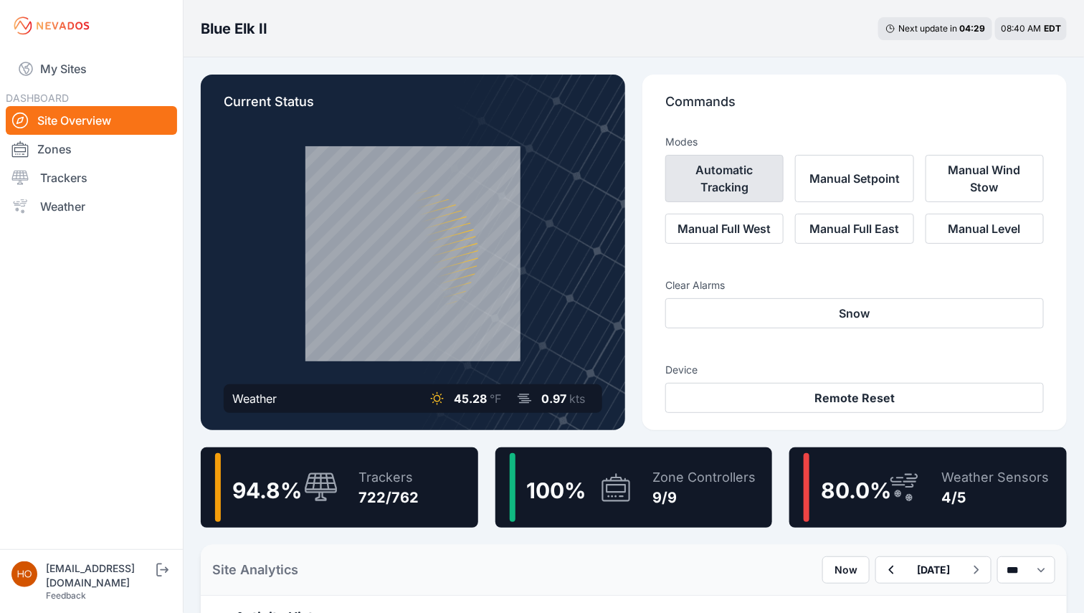
click at [719, 176] on button "Automatic Tracking" at bounding box center [725, 178] width 118 height 47
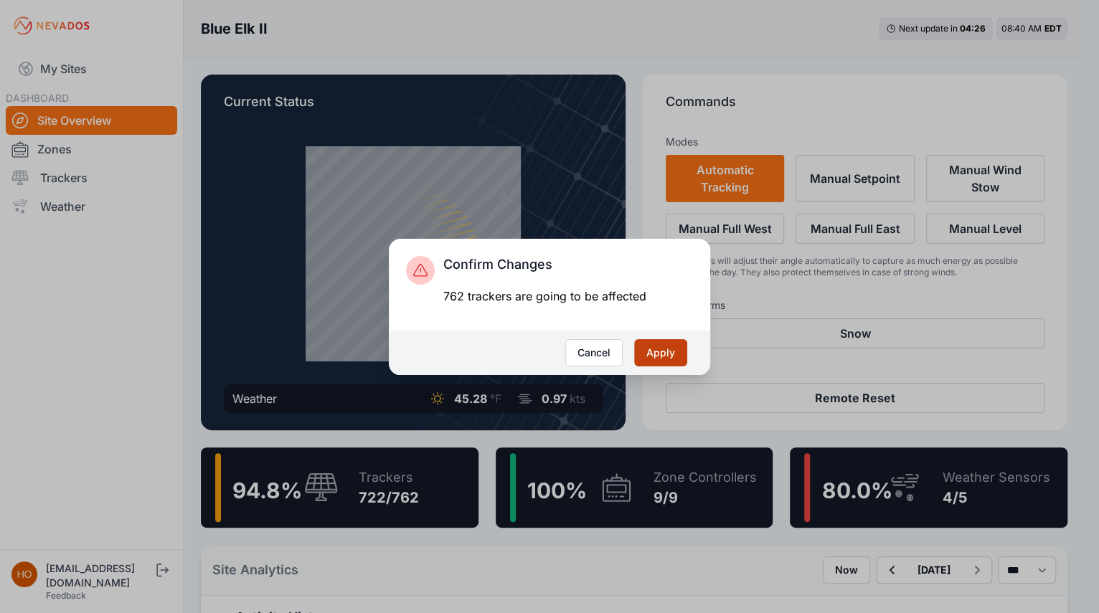
click at [661, 358] on button "Apply" at bounding box center [660, 352] width 53 height 27
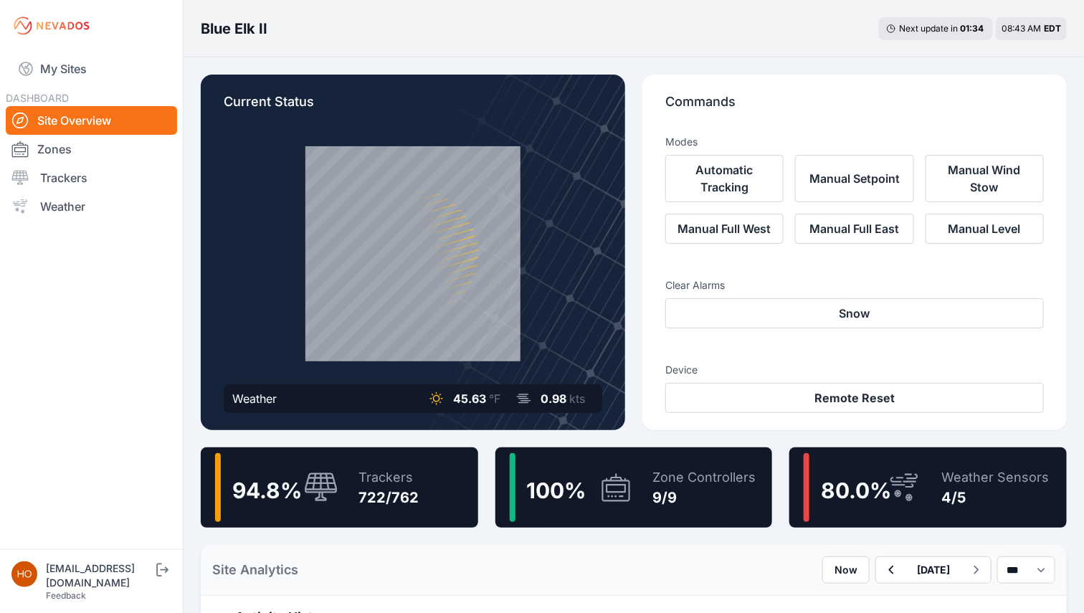
click at [446, 467] on div "94.8 % Trackers 722/762" at bounding box center [340, 488] width 278 height 80
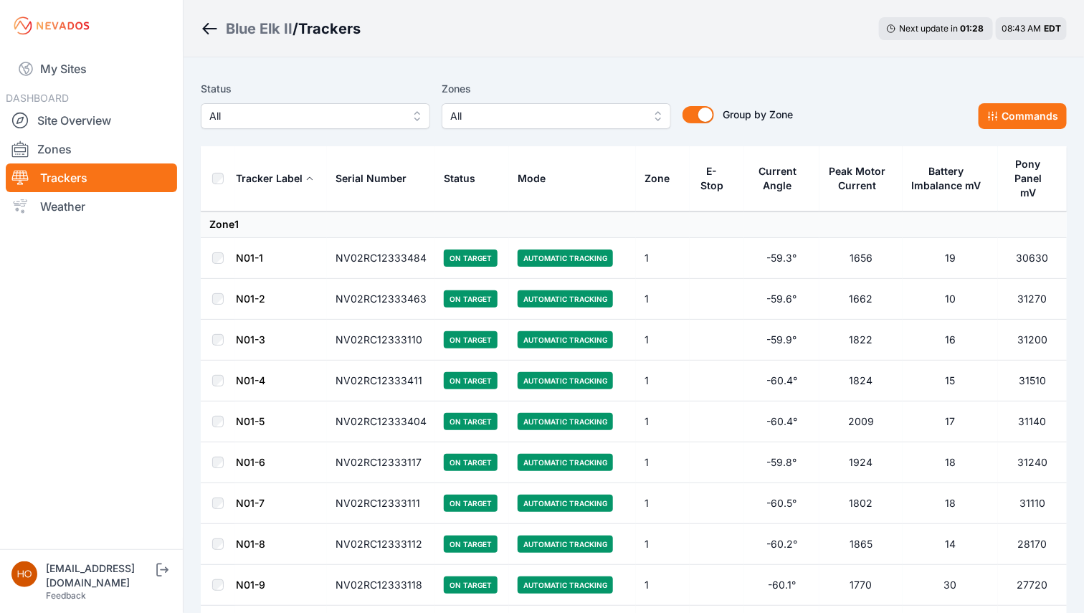
click at [342, 258] on td "NV02RC12333484" at bounding box center [381, 258] width 108 height 41
click at [241, 253] on td "N01-1" at bounding box center [281, 258] width 92 height 41
click at [247, 255] on link "N01-1" at bounding box center [249, 258] width 27 height 12
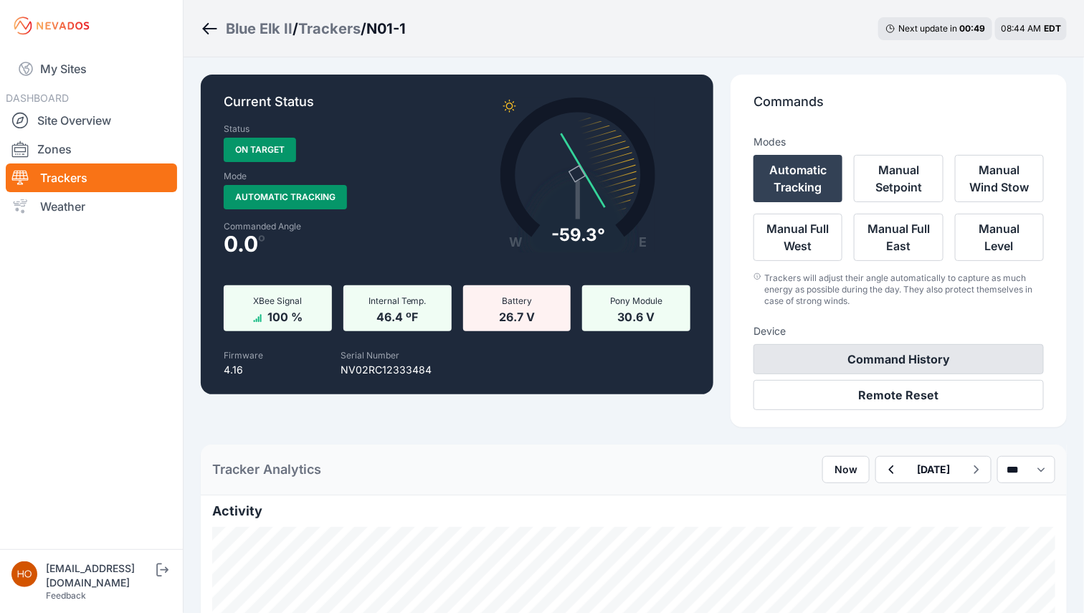
click at [942, 351] on button "Command History" at bounding box center [899, 359] width 290 height 30
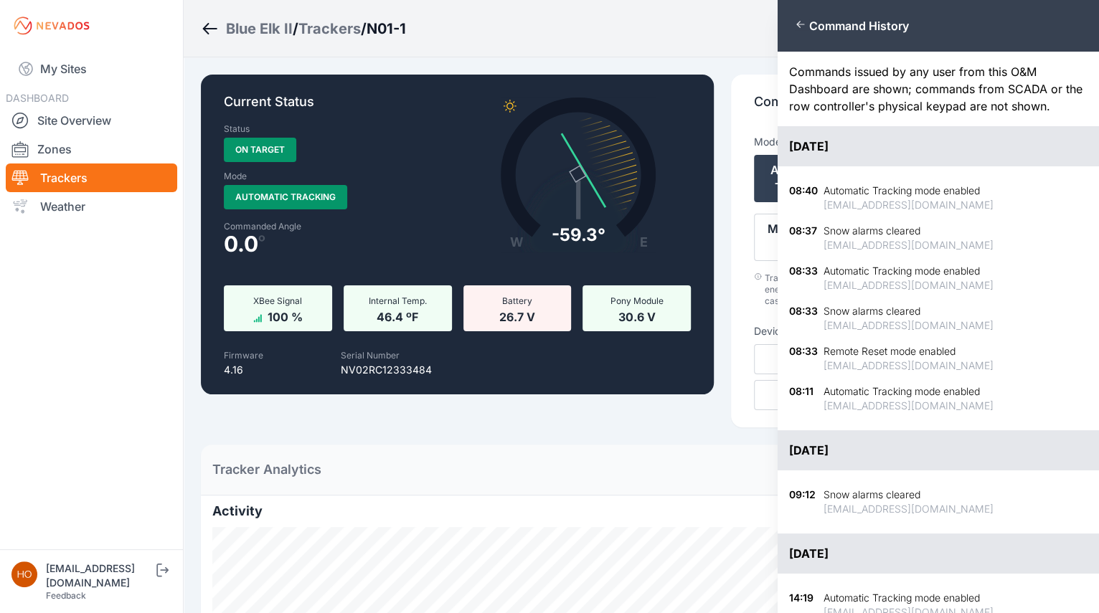
click at [797, 14] on div "Close panel Command History" at bounding box center [937, 26] width 321 height 52
click at [801, 25] on icon "button" at bounding box center [800, 24] width 11 height 11
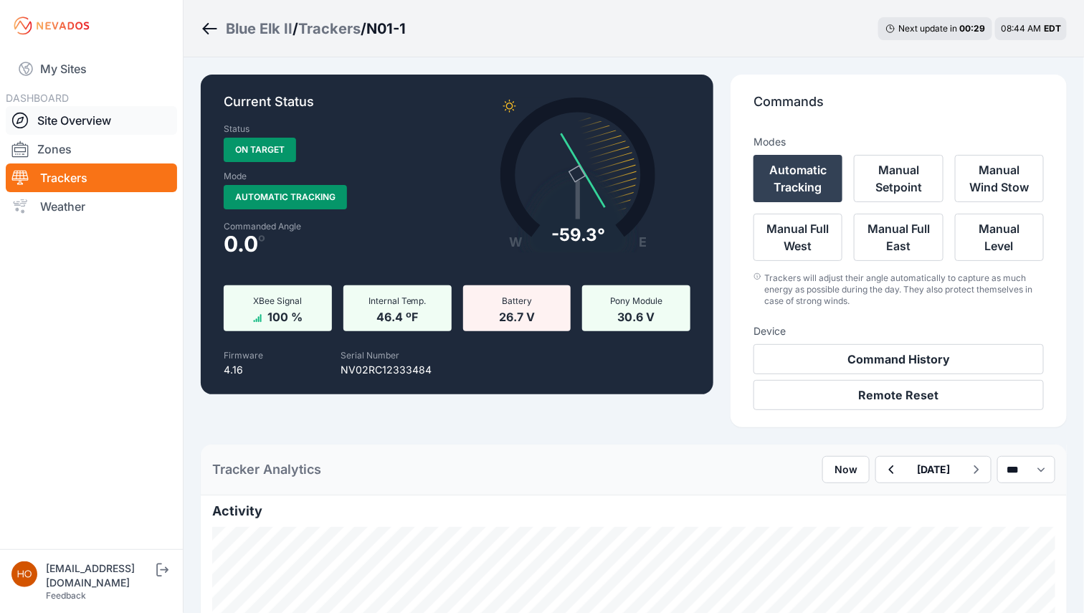
click at [102, 118] on link "Site Overview" at bounding box center [91, 120] width 171 height 29
click at [212, 28] on icon "Breadcrumb" at bounding box center [210, 28] width 14 height 1
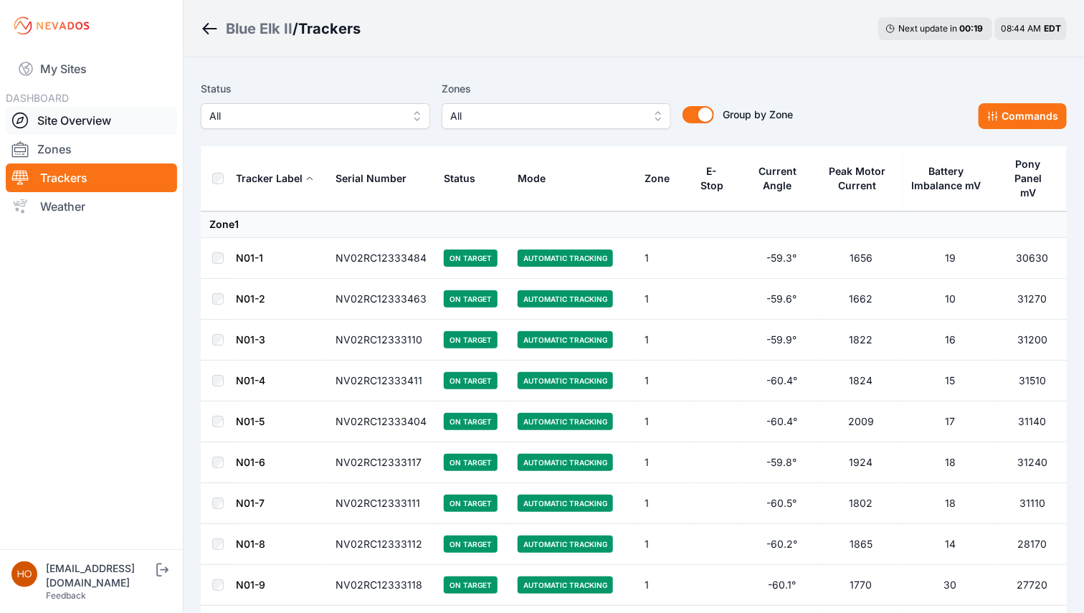
click at [85, 122] on link "Site Overview" at bounding box center [91, 120] width 171 height 29
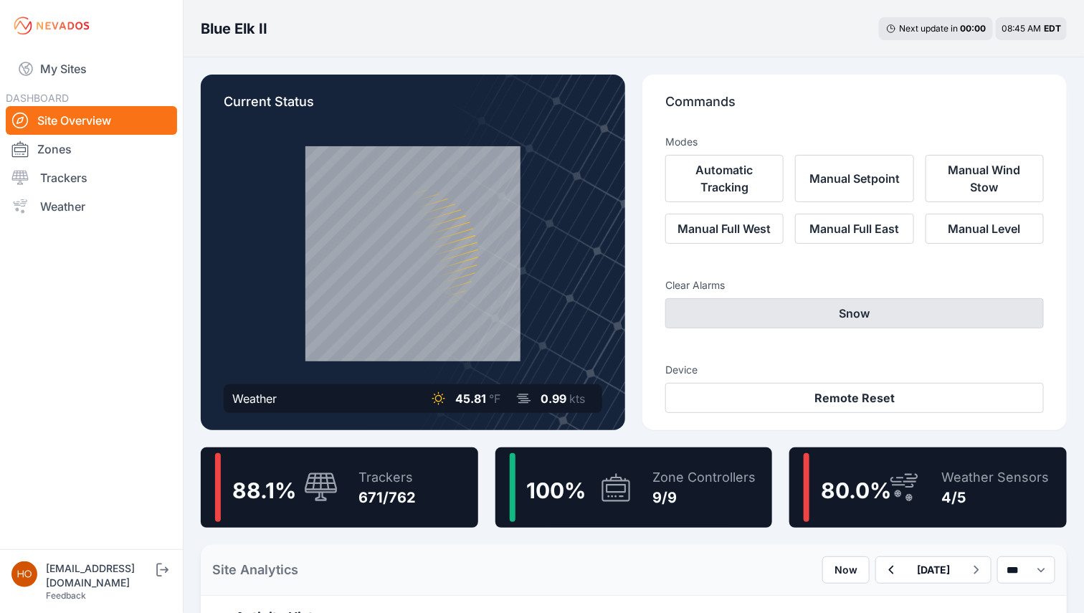
click at [884, 312] on button "Snow" at bounding box center [855, 313] width 379 height 30
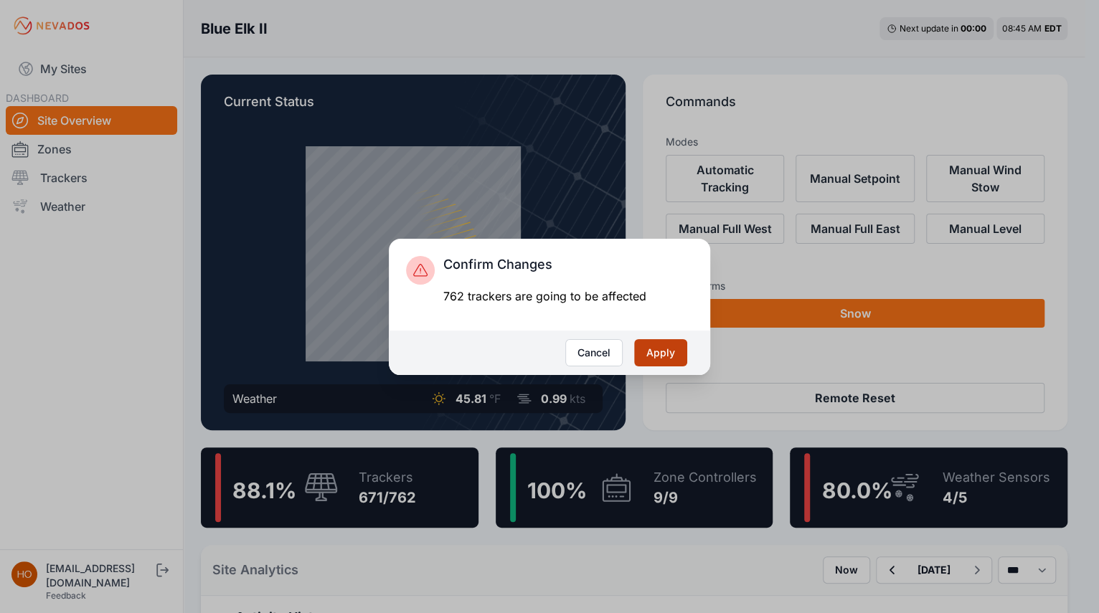
click at [667, 352] on button "Apply" at bounding box center [660, 352] width 53 height 27
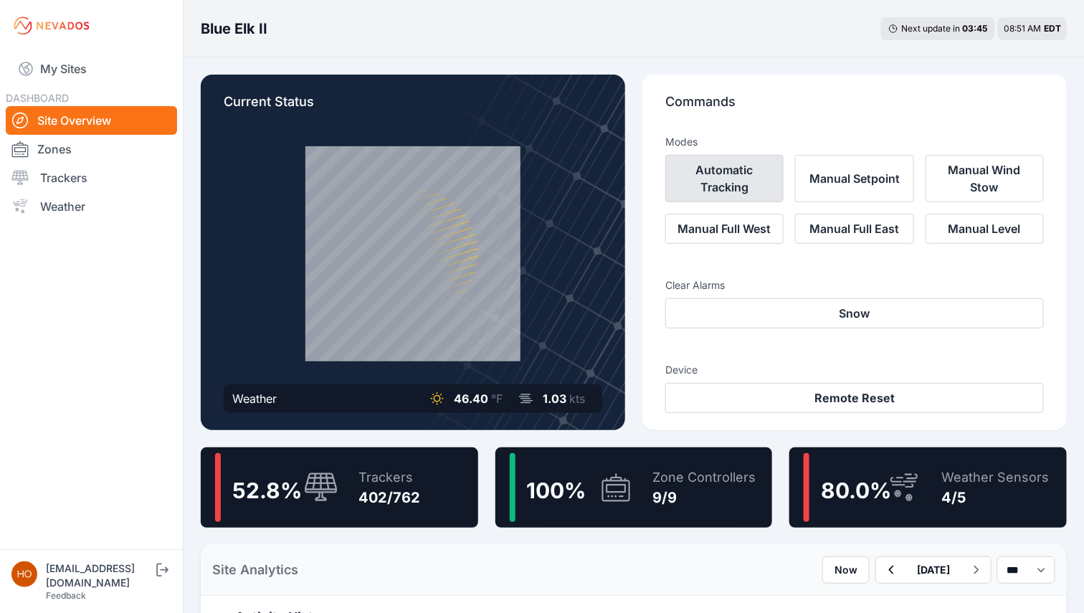
click at [723, 176] on button "Automatic Tracking" at bounding box center [725, 178] width 118 height 47
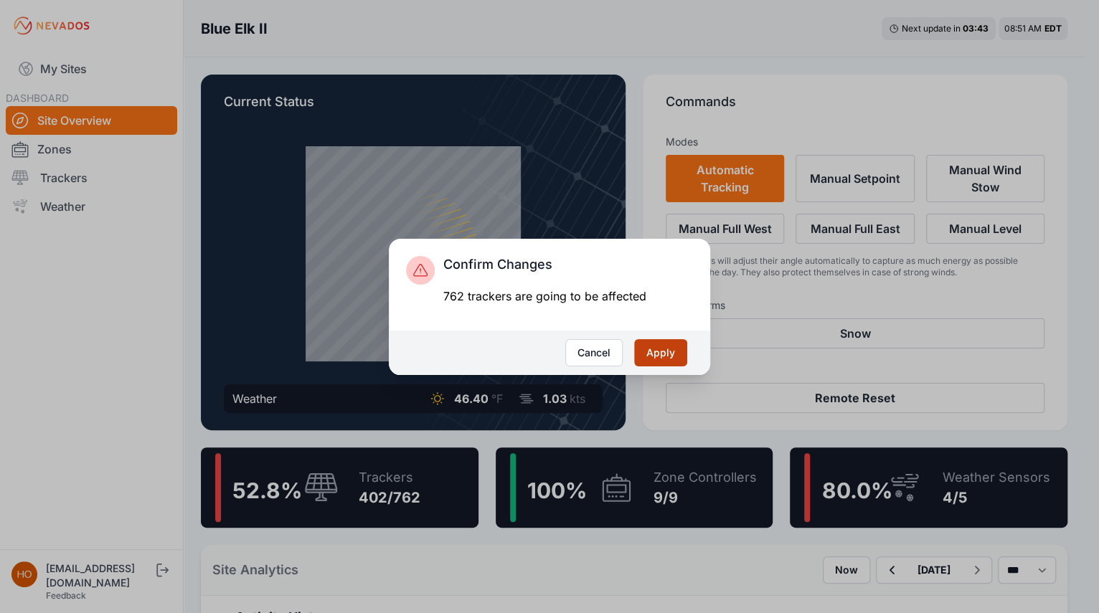
click at [671, 354] on button "Apply" at bounding box center [660, 352] width 53 height 27
